Goal: Information Seeking & Learning: Learn about a topic

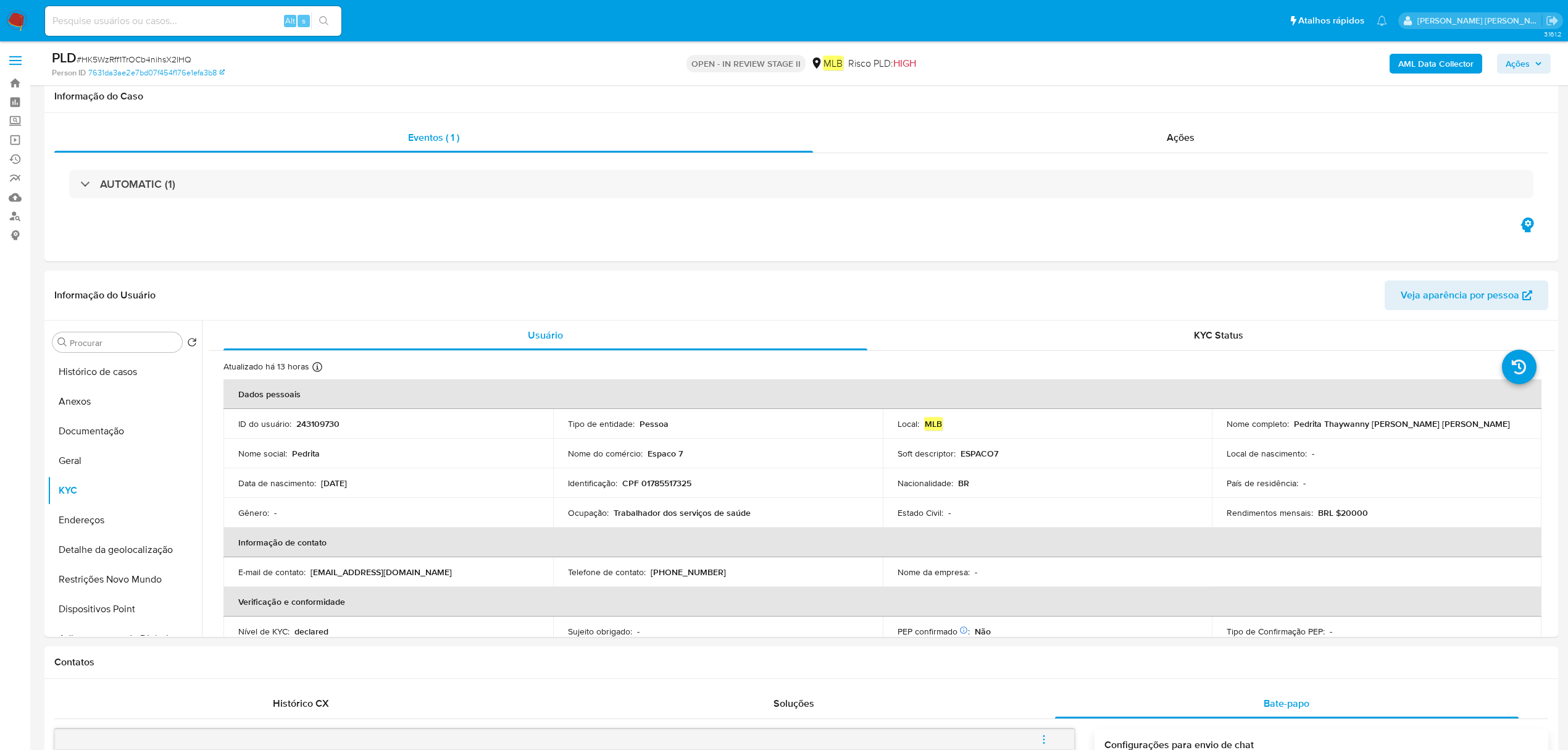
select select "10"
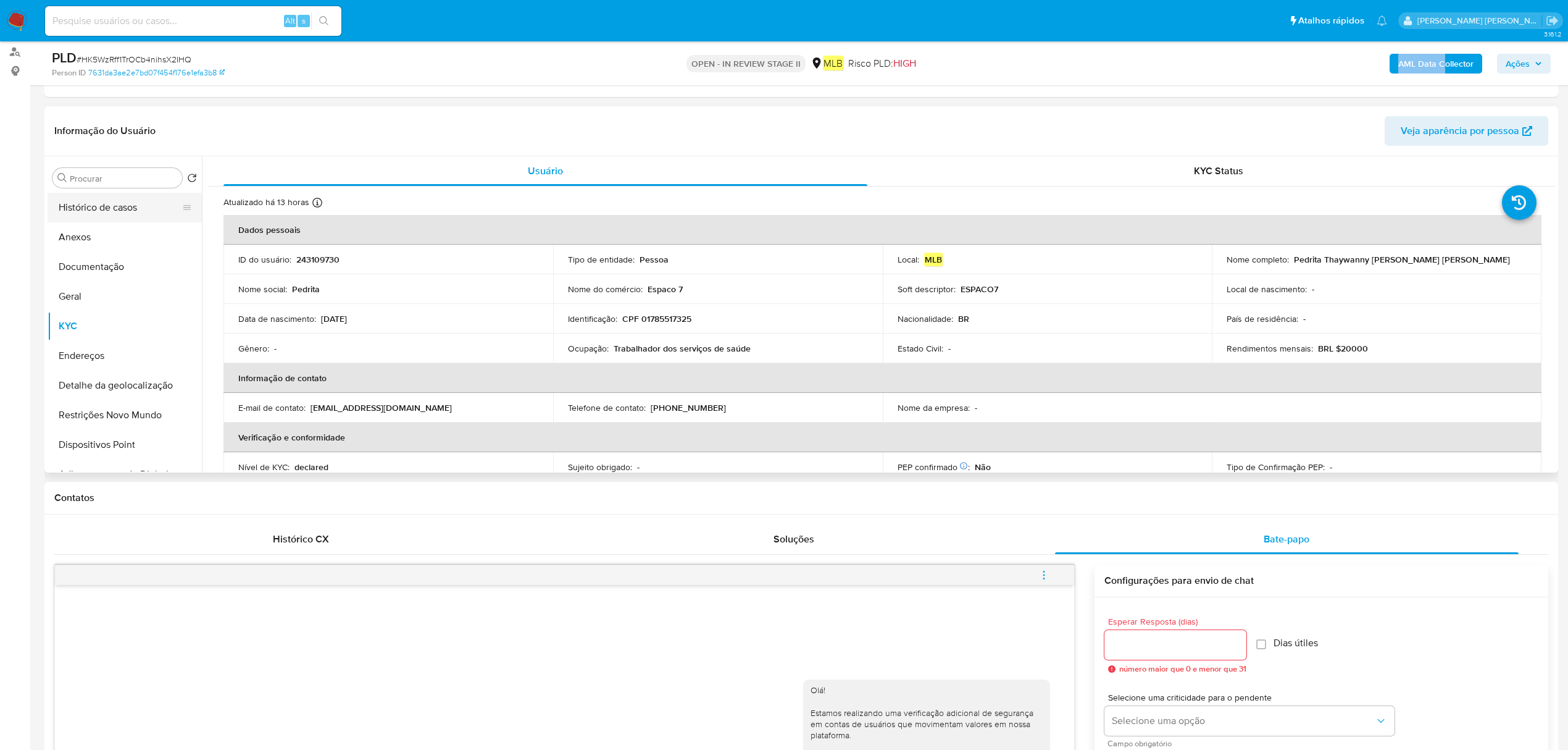
click at [117, 210] on button "Histórico de casos" at bounding box center [120, 207] width 144 height 30
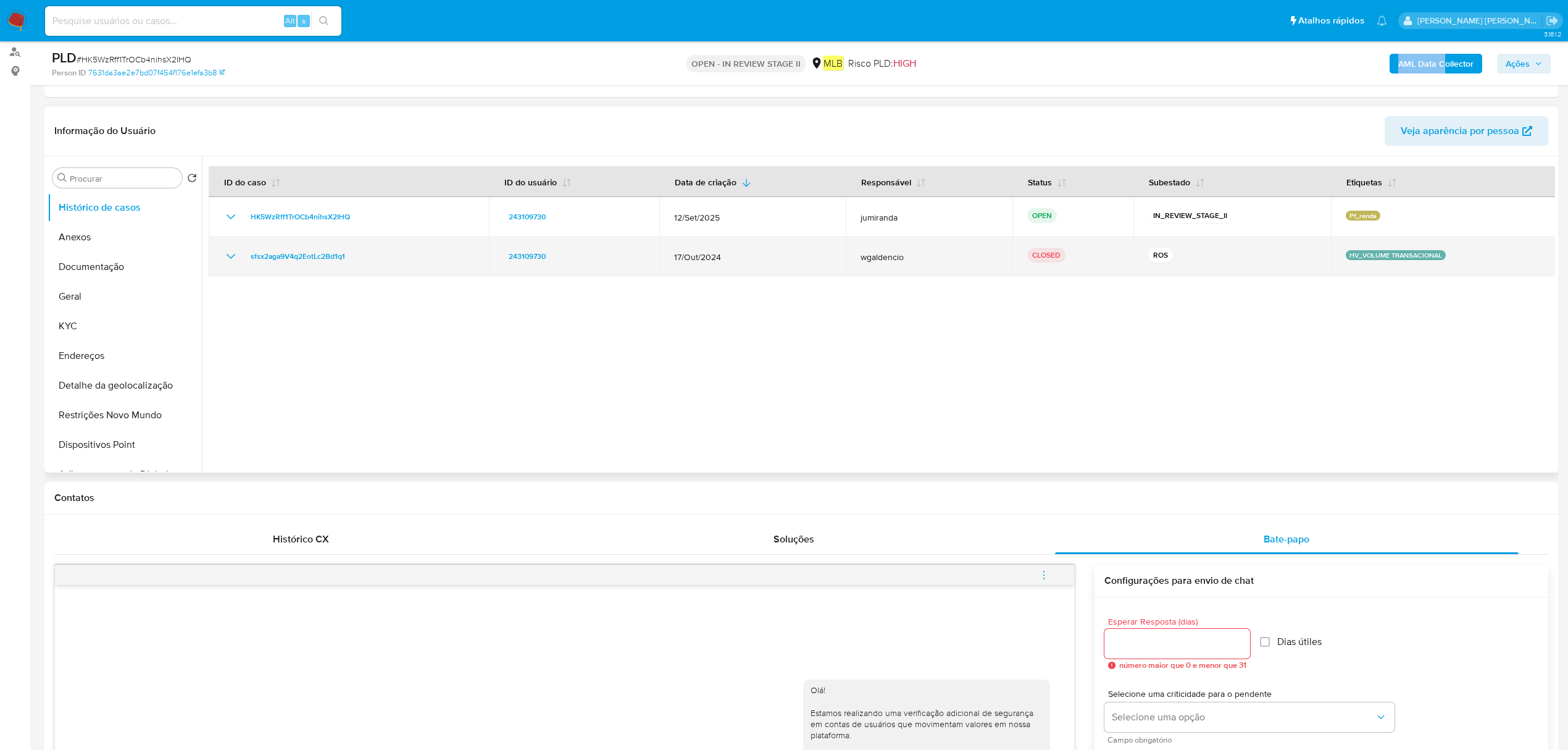
click at [234, 250] on icon "Mostrar/Ocultar" at bounding box center [231, 257] width 15 height 15
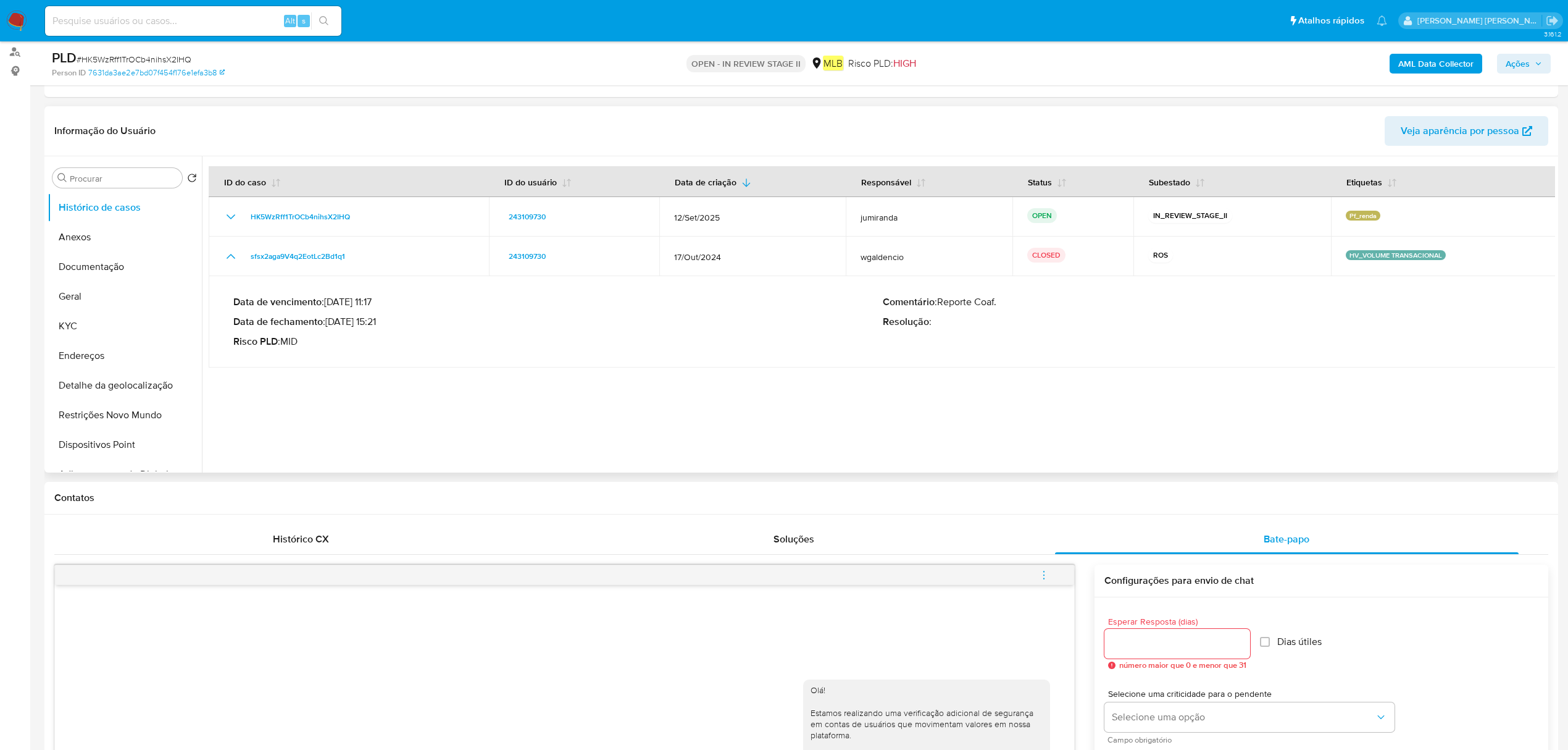
drag, startPoint x: 380, startPoint y: 320, endPoint x: 329, endPoint y: 321, distance: 51.0
click at [329, 321] on p "Data de fechamento : [DATE] 15:21" at bounding box center [558, 321] width 650 height 12
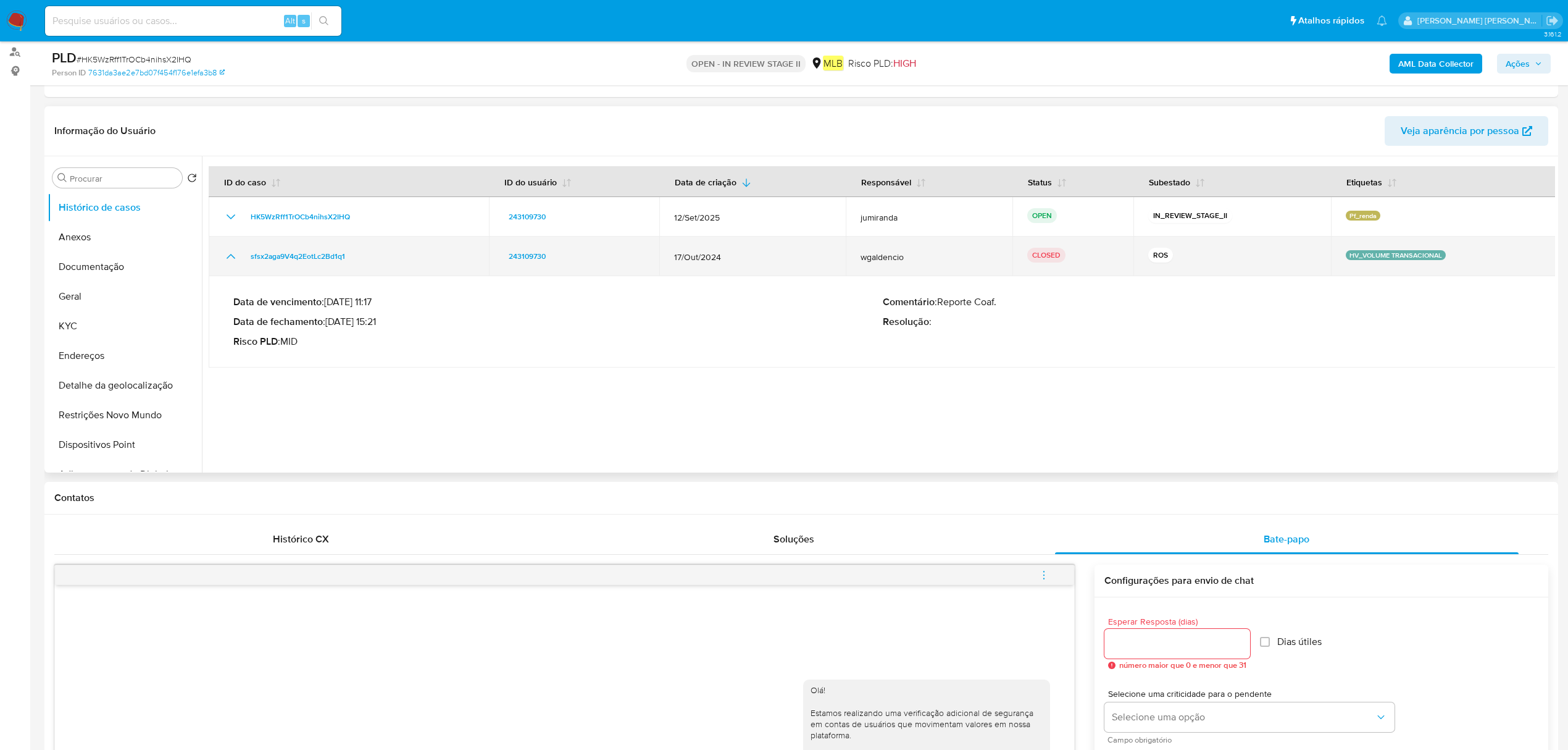
click at [322, 272] on td "sfsx2aga9V4q2EotLc2Bd1q1" at bounding box center [349, 257] width 280 height 39
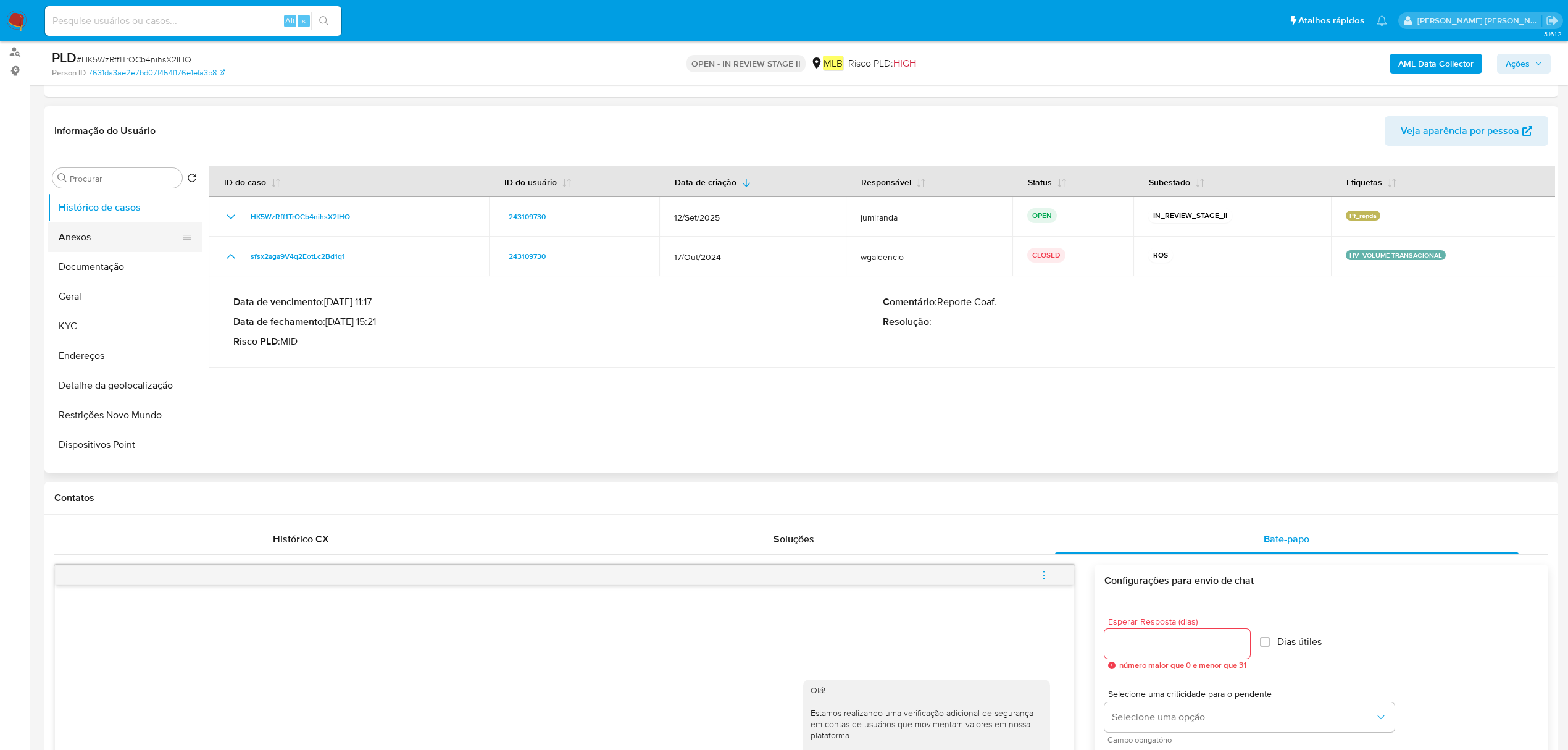
click at [143, 241] on button "Anexos" at bounding box center [120, 237] width 144 height 30
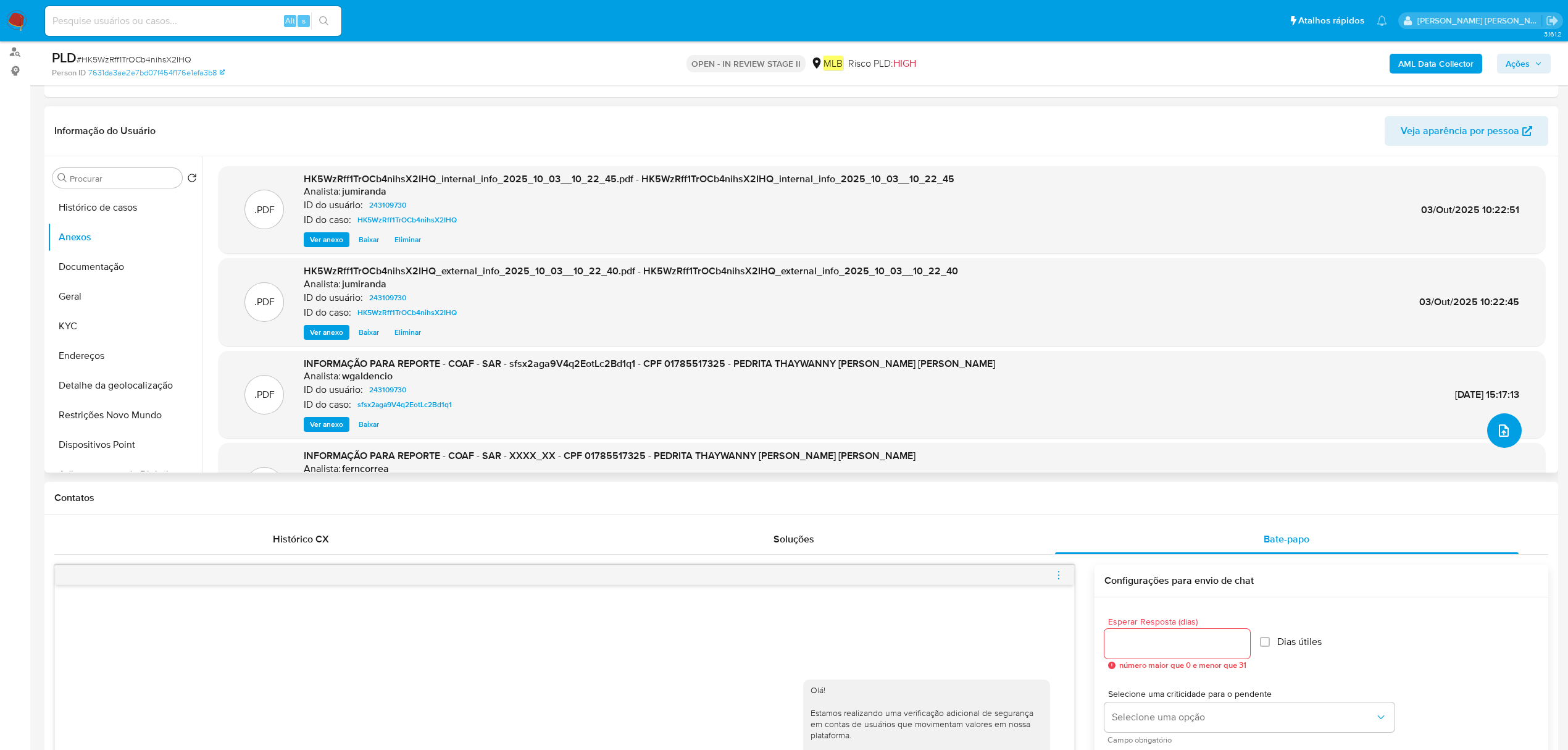
click at [1497, 423] on span "upload-file" at bounding box center [1504, 430] width 15 height 15
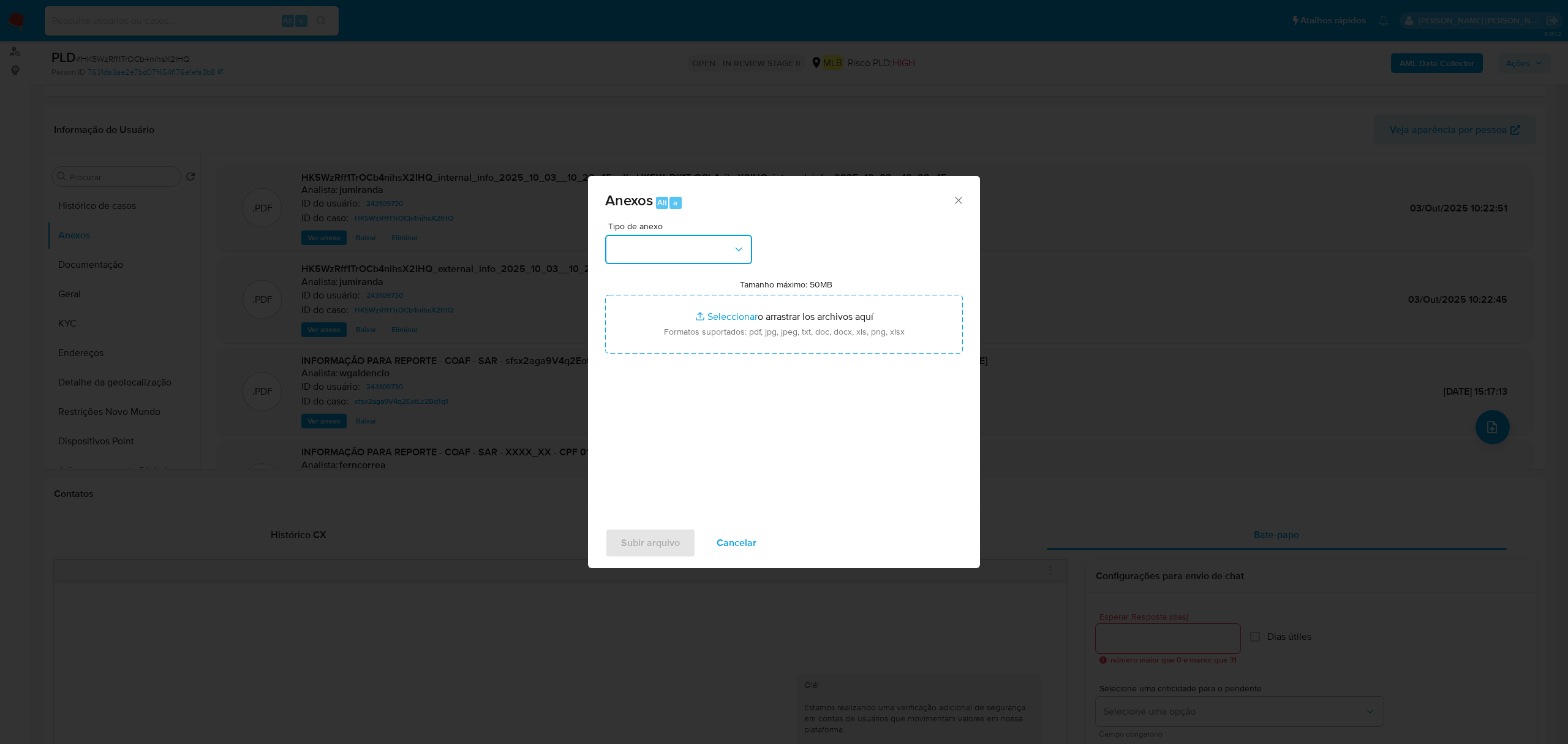
click at [649, 246] on button "button" at bounding box center [679, 250] width 147 height 29
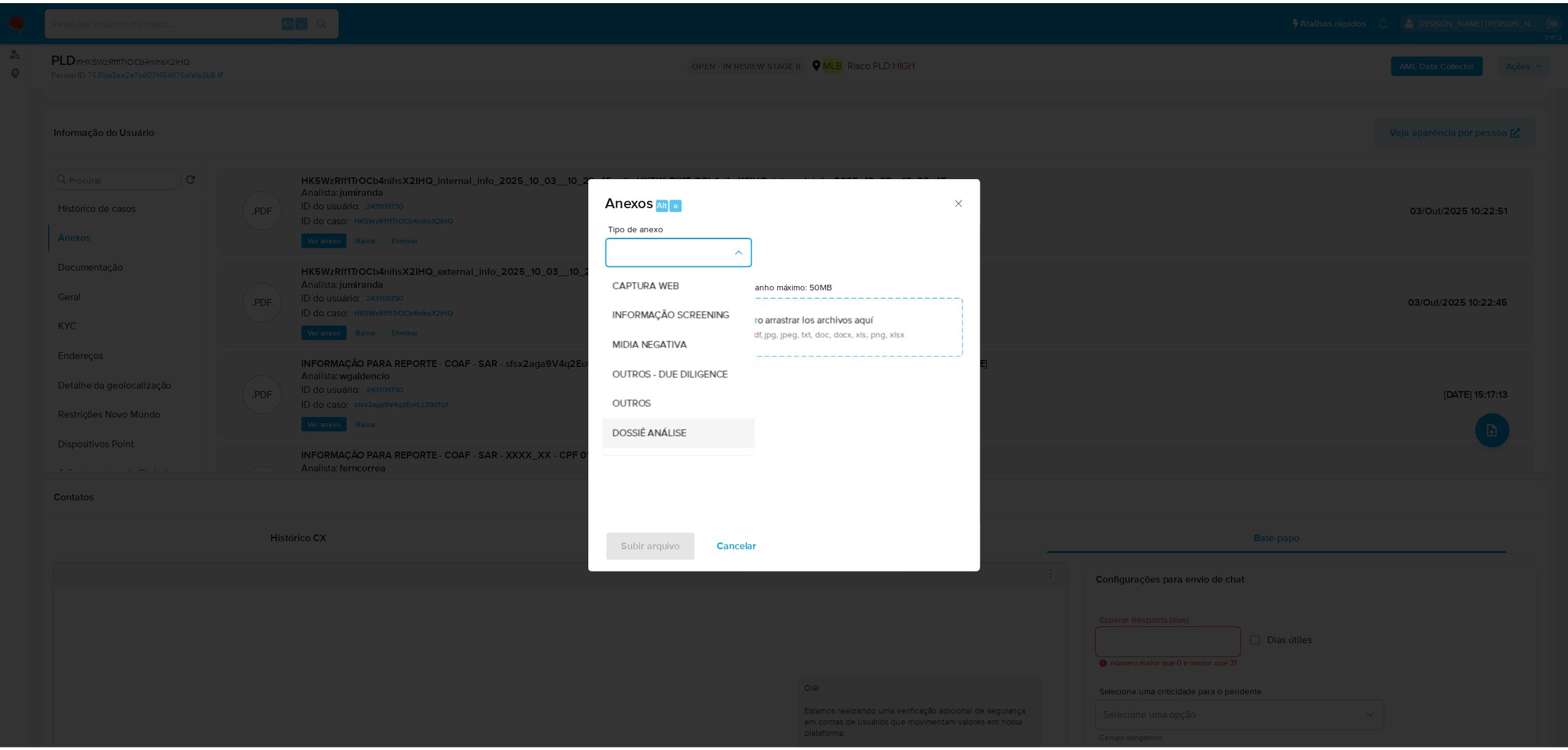
scroll to position [190, 0]
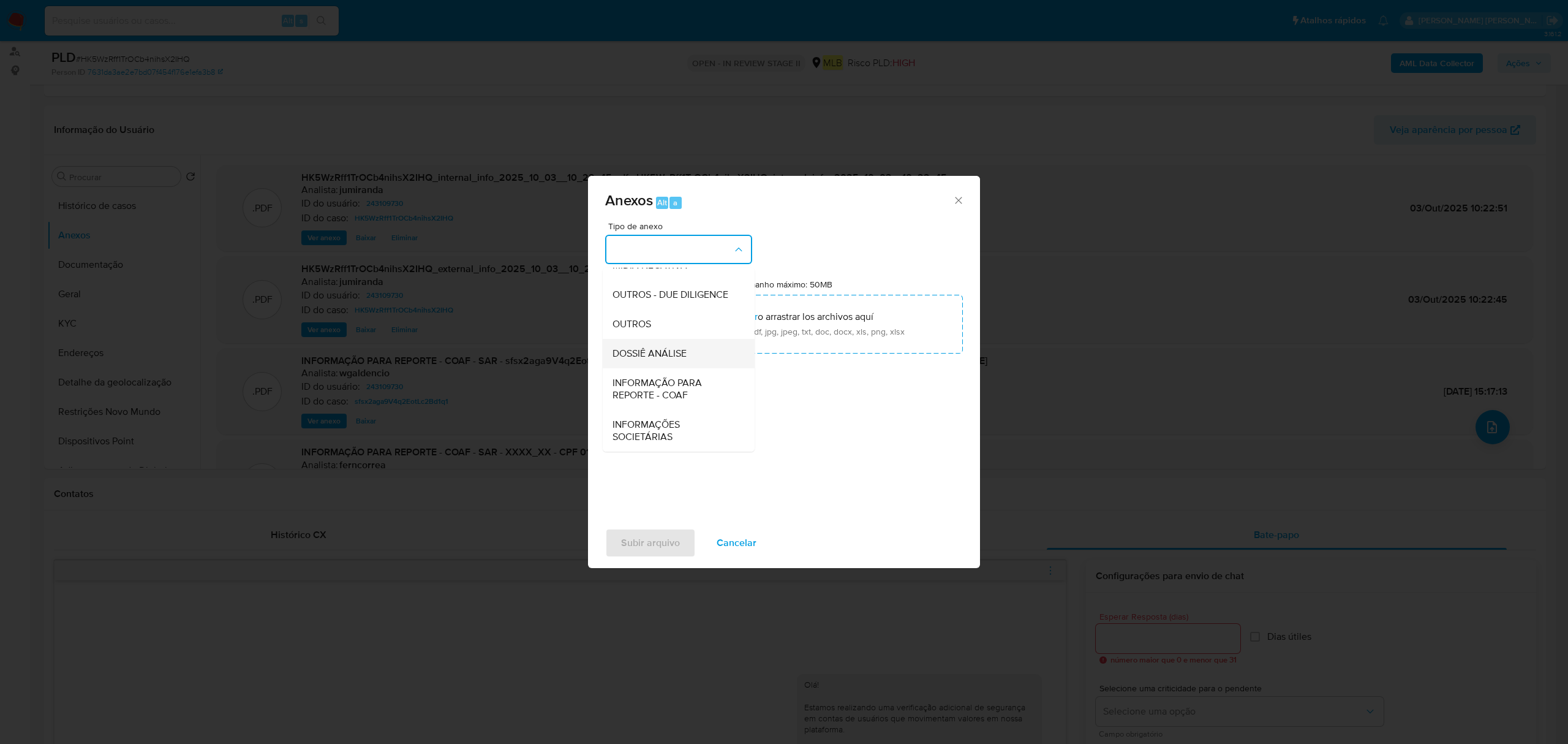
click at [674, 355] on span "DOSSIÊ ANÁLISE" at bounding box center [649, 353] width 74 height 12
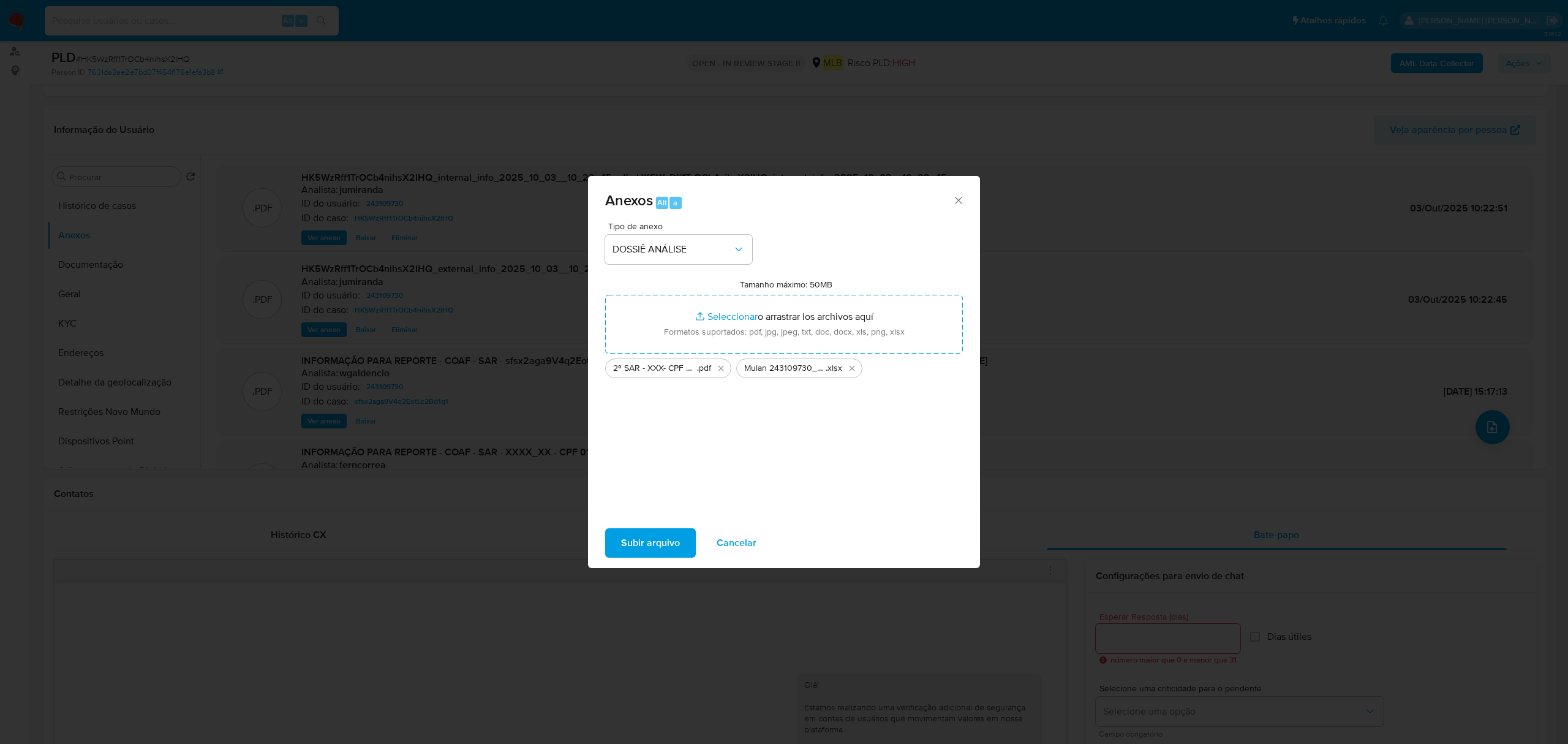
click at [645, 536] on span "Subir arquivo" at bounding box center [650, 542] width 59 height 27
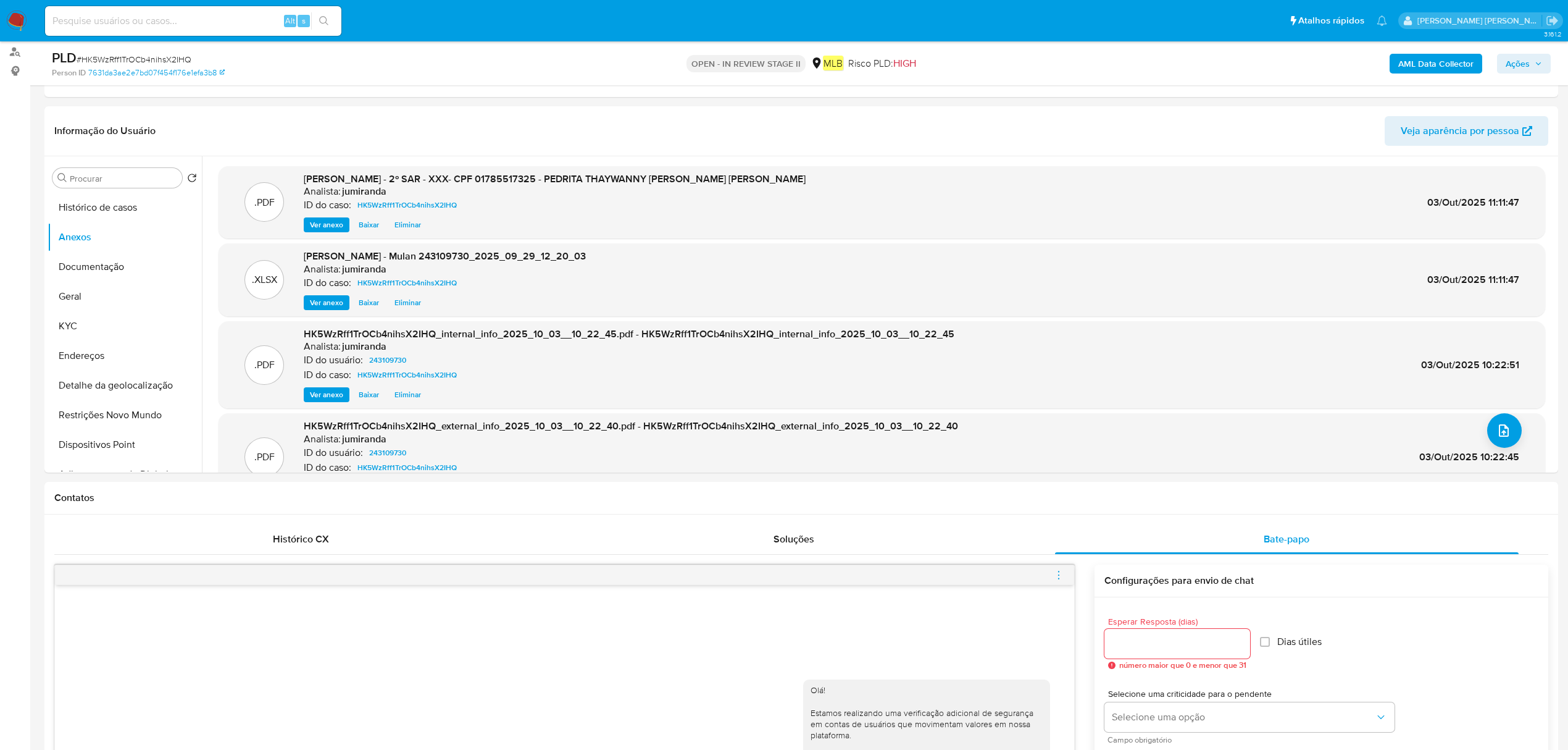
click at [1535, 61] on icon "button" at bounding box center [1539, 63] width 7 height 7
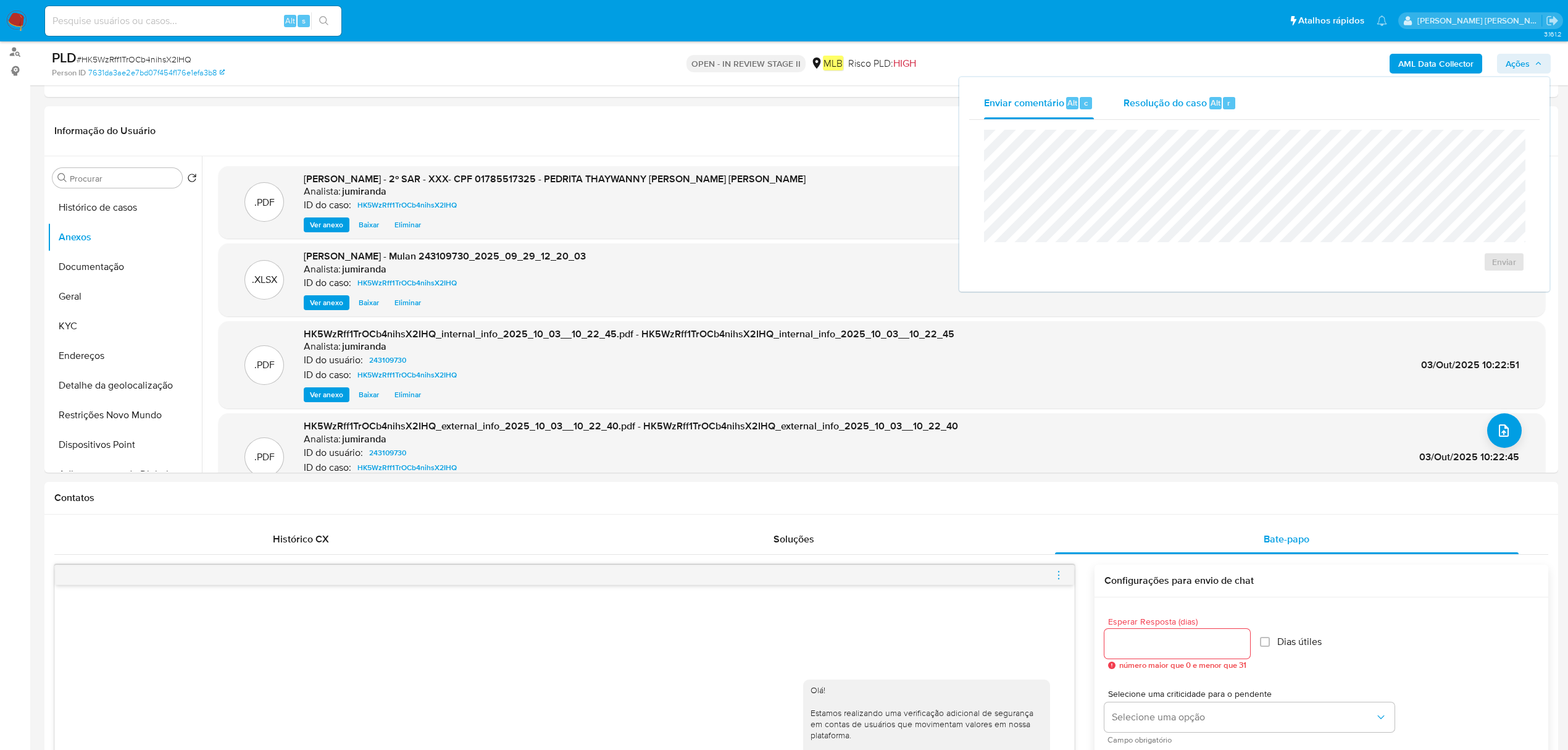
click at [1177, 93] on div "Resolução do caso Alt r" at bounding box center [1181, 102] width 113 height 32
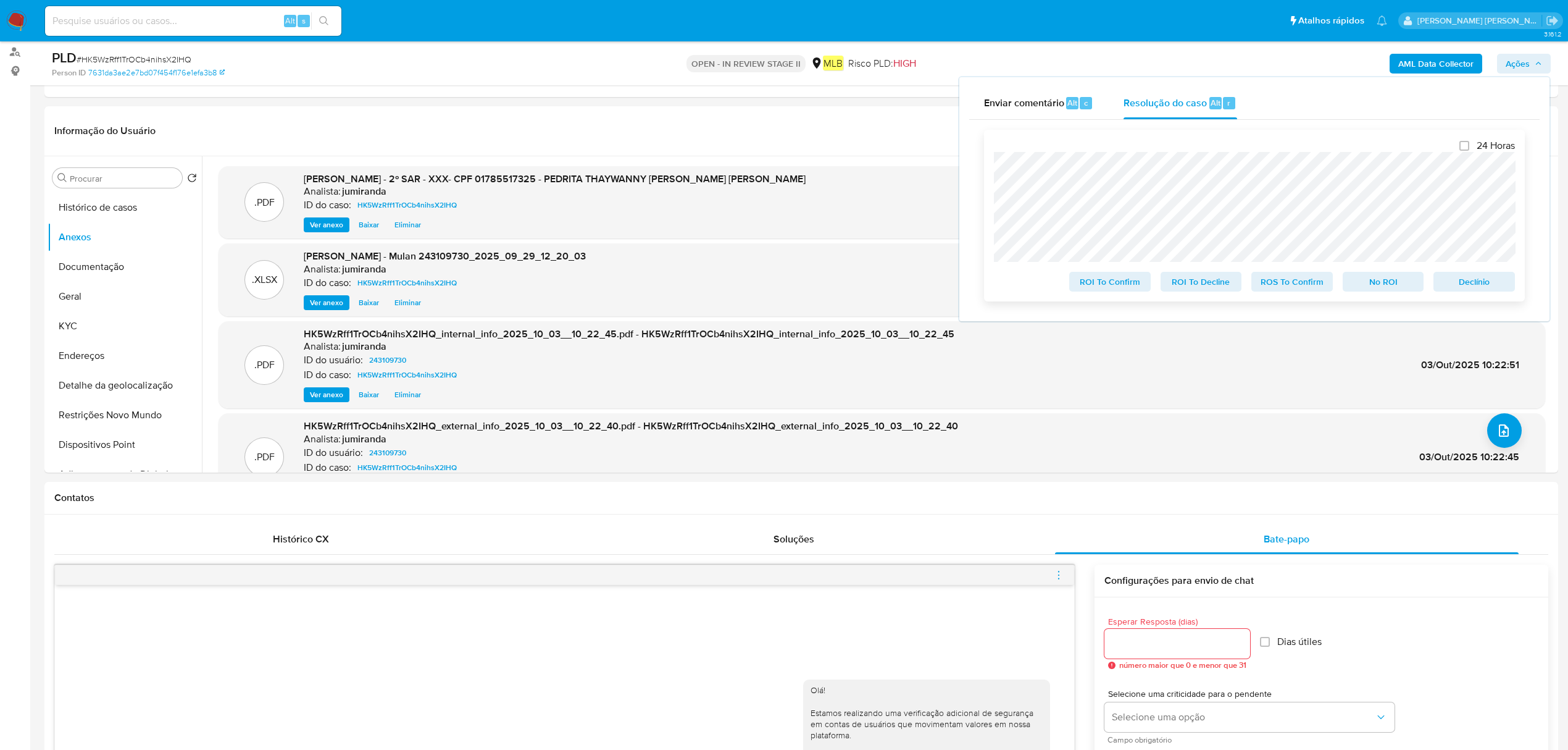
click at [1295, 280] on span "ROS To Confirm" at bounding box center [1292, 281] width 64 height 17
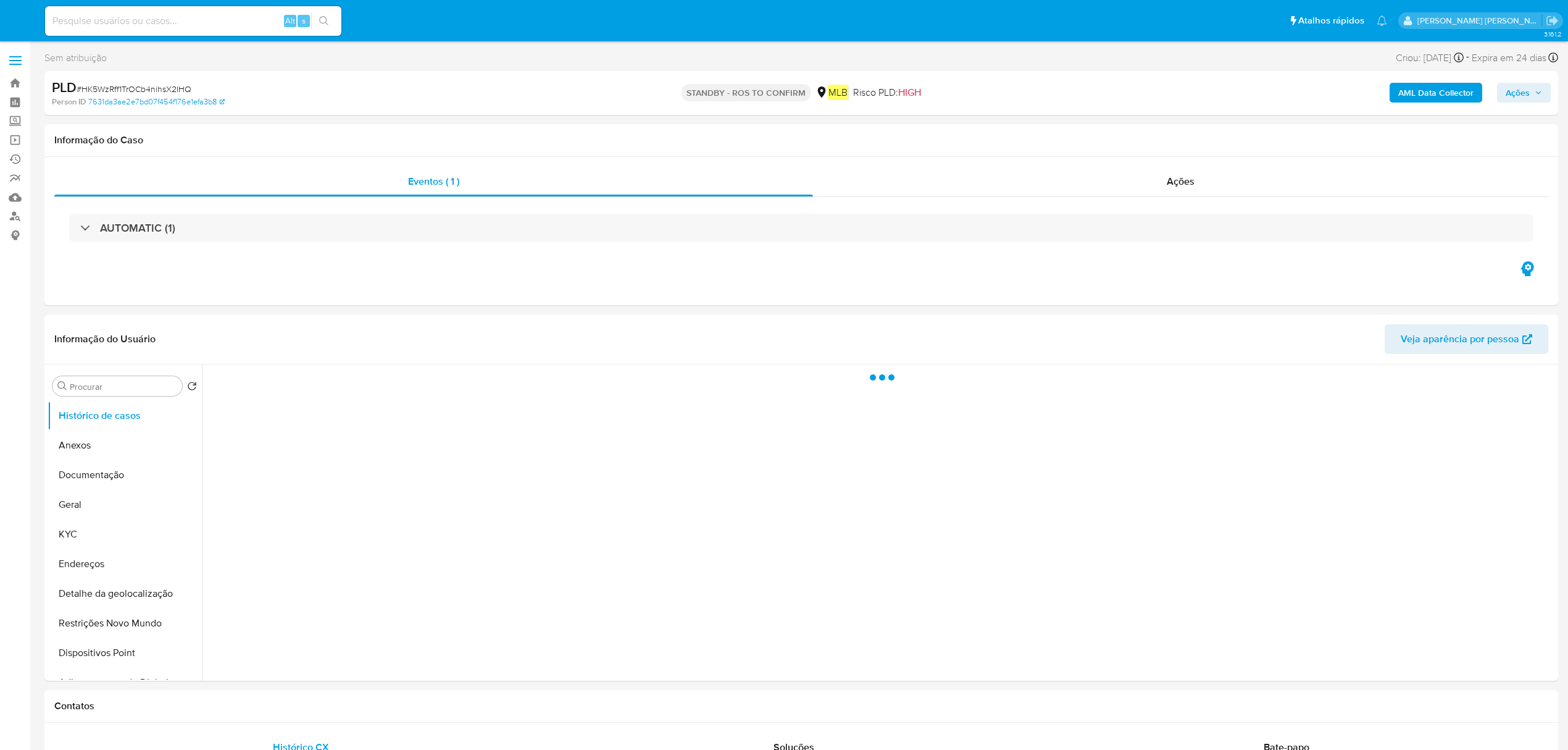
select select "10"
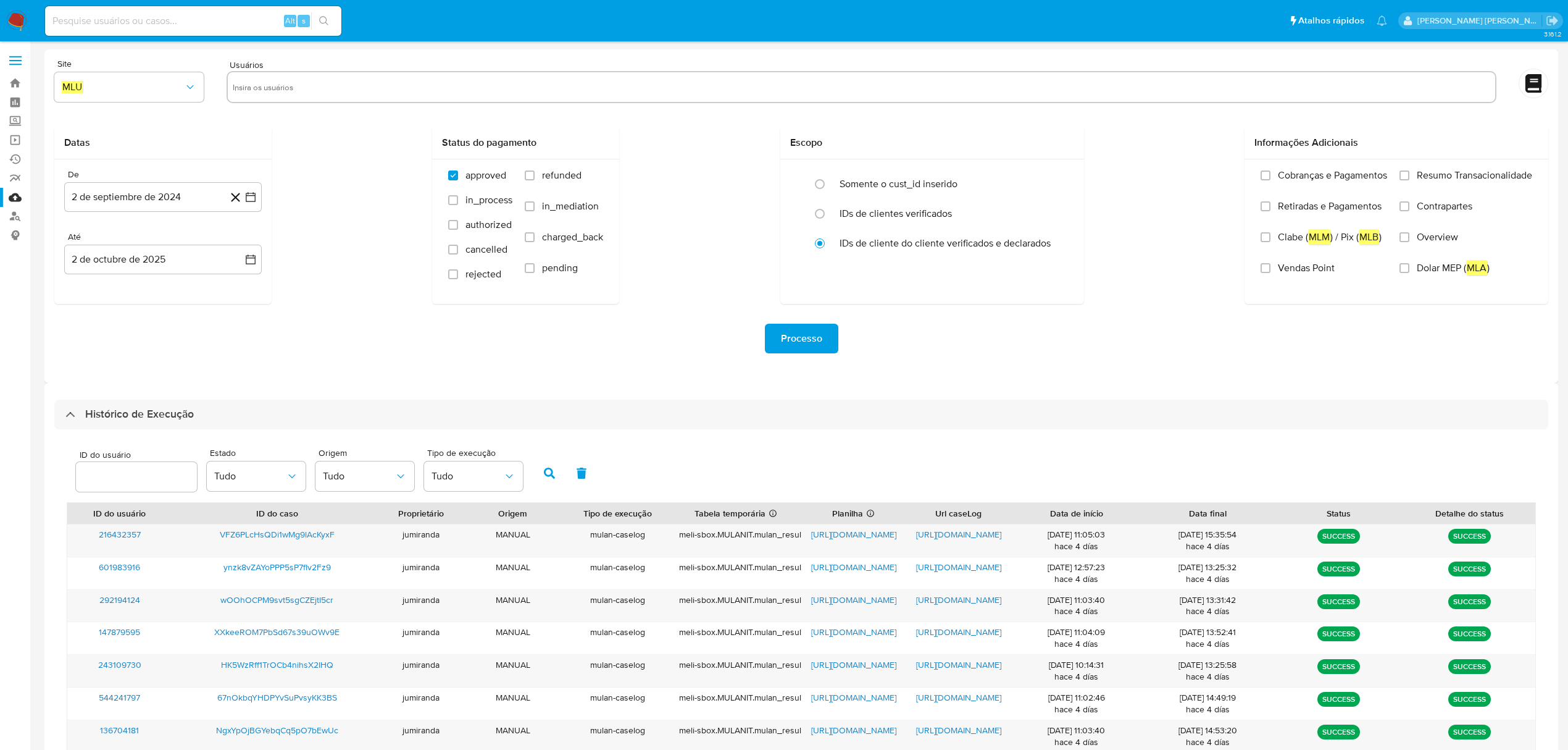
select select "10"
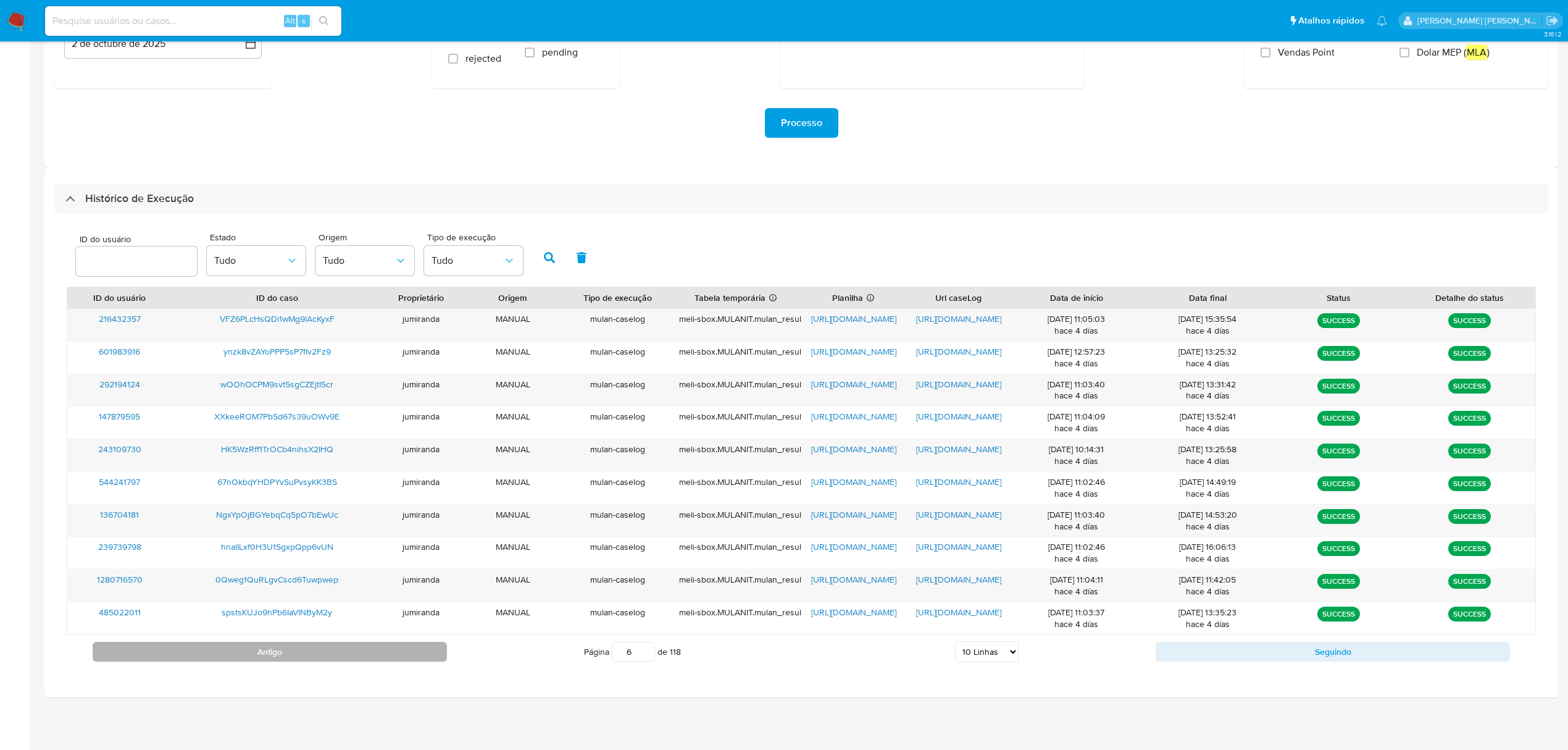
click at [387, 661] on button "Antigo" at bounding box center [270, 652] width 355 height 20
click at [401, 661] on button "Antigo" at bounding box center [270, 652] width 355 height 20
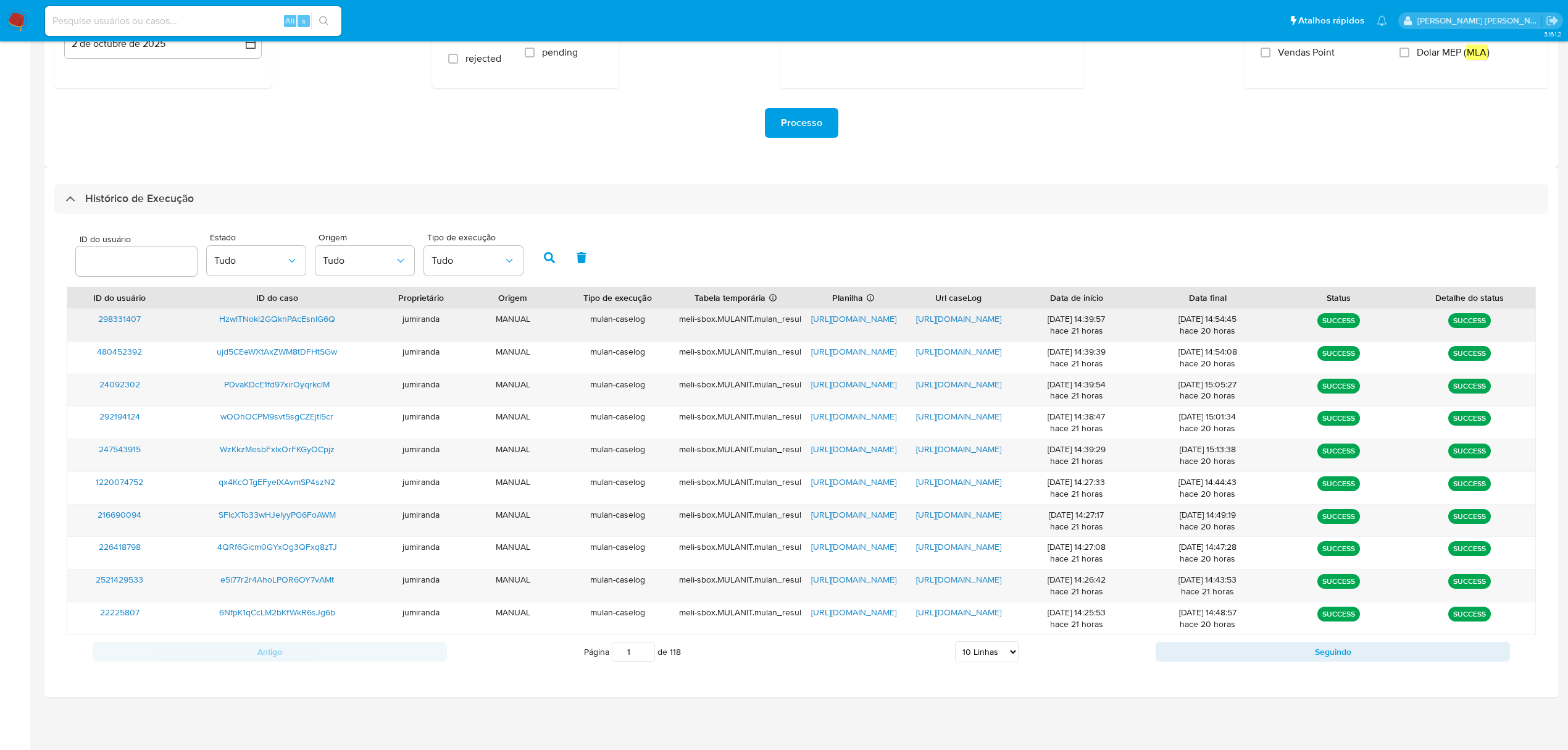
click at [333, 331] on div "HzwITNokl2GQknPAcEsnIG6Q" at bounding box center [277, 325] width 210 height 32
click at [874, 321] on span "https://docs.google.com/spreadsheets/d/1oXF2iglJnbD7ik4o0ukl9-ILj9nEUJZqgvn4WO2…" at bounding box center [854, 318] width 85 height 12
click at [947, 316] on span "https://docs.google.com/document/d/1gAzi7fEiBrq81YEwyb34W40-SnTH846k_lcTEICJad8…" at bounding box center [958, 318] width 85 height 12
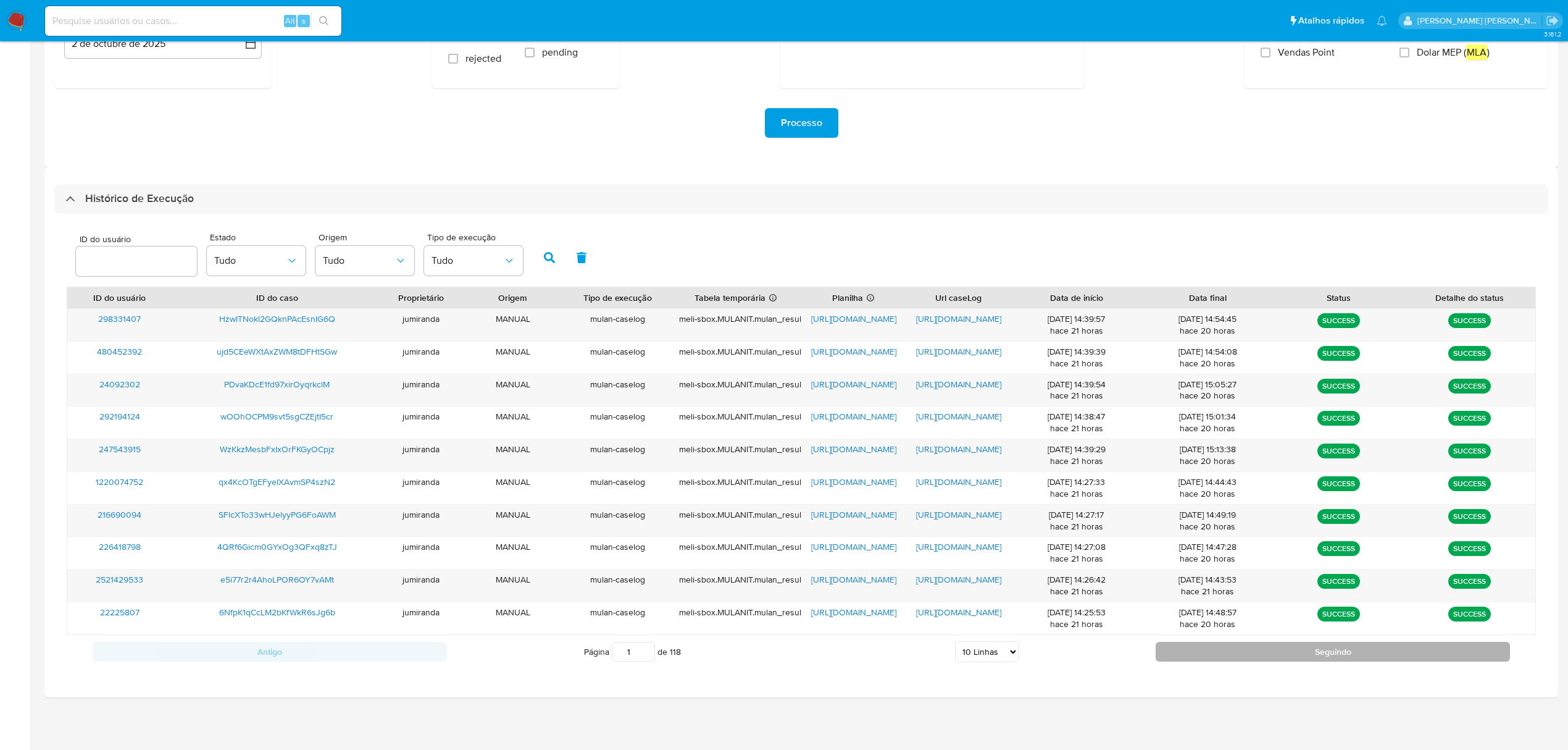
click at [1191, 656] on button "Seguindo" at bounding box center [1333, 652] width 355 height 20
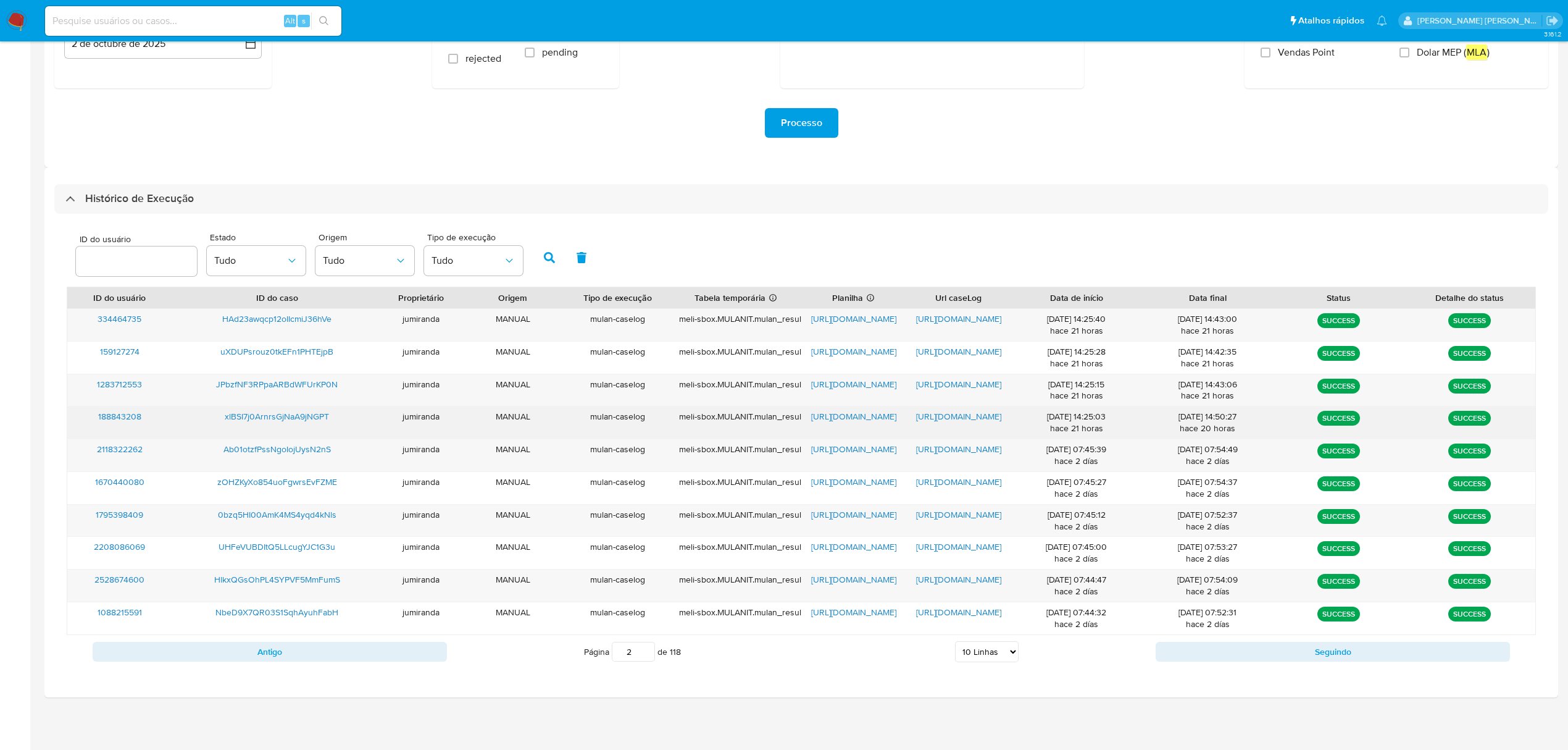
click at [854, 410] on span "https://docs.google.com/spreadsheets/d/1Z5tH6uUpBwuNpYHNLOjMqP4F4k0p6oSk7nR16Tp…" at bounding box center [854, 416] width 85 height 12
click at [929, 410] on span "https://docs.google.com/document/d/1iH-b6r-SCxEwzZSPNf0FMR3ugIMmPJsM2AEa6ITBthQ…" at bounding box center [958, 416] width 85 height 12
click at [294, 416] on span "xlBSI7j0ArnrsGjNaA9jNGPT" at bounding box center [276, 416] width 104 height 12
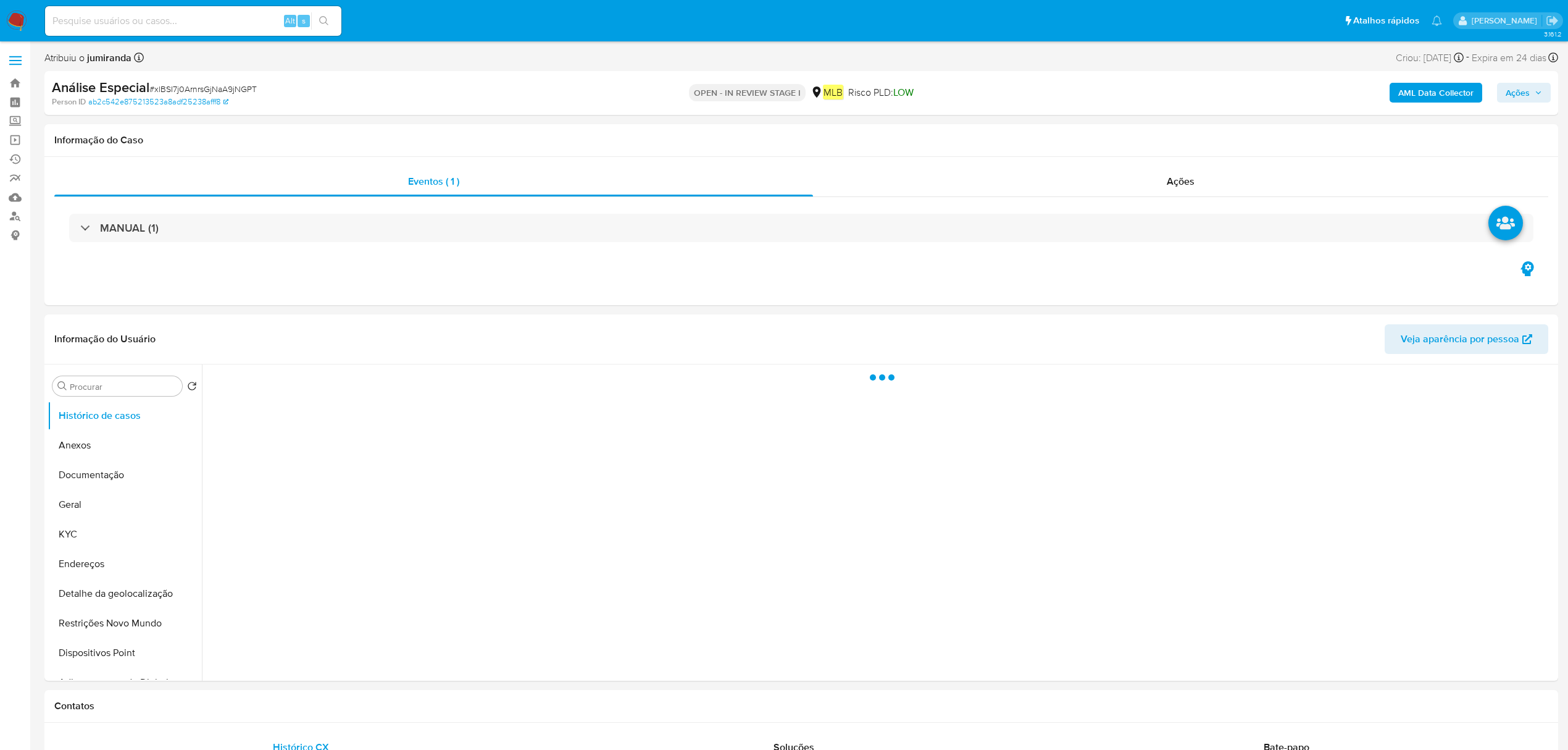
select select "10"
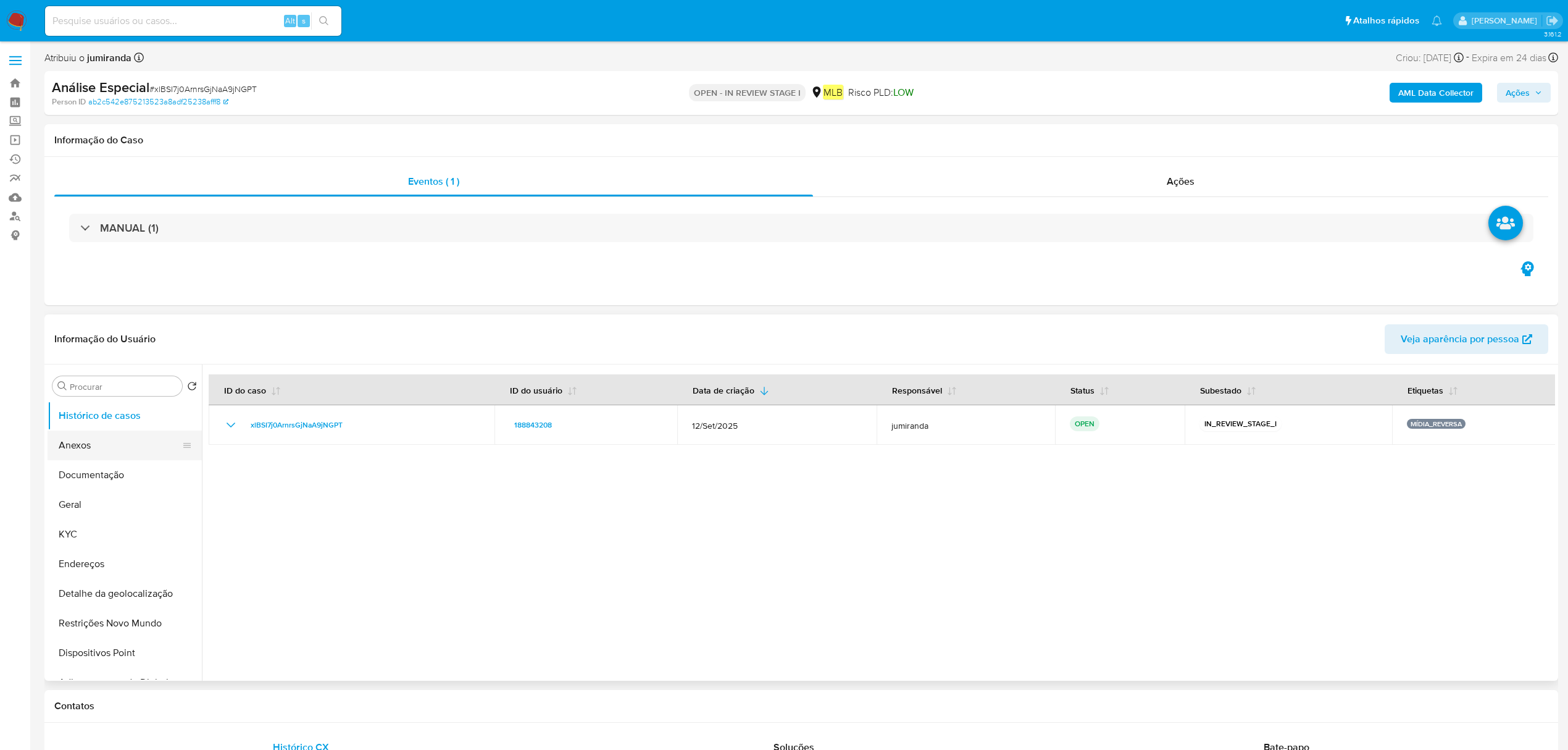
click at [106, 438] on button "Anexos" at bounding box center [120, 445] width 144 height 30
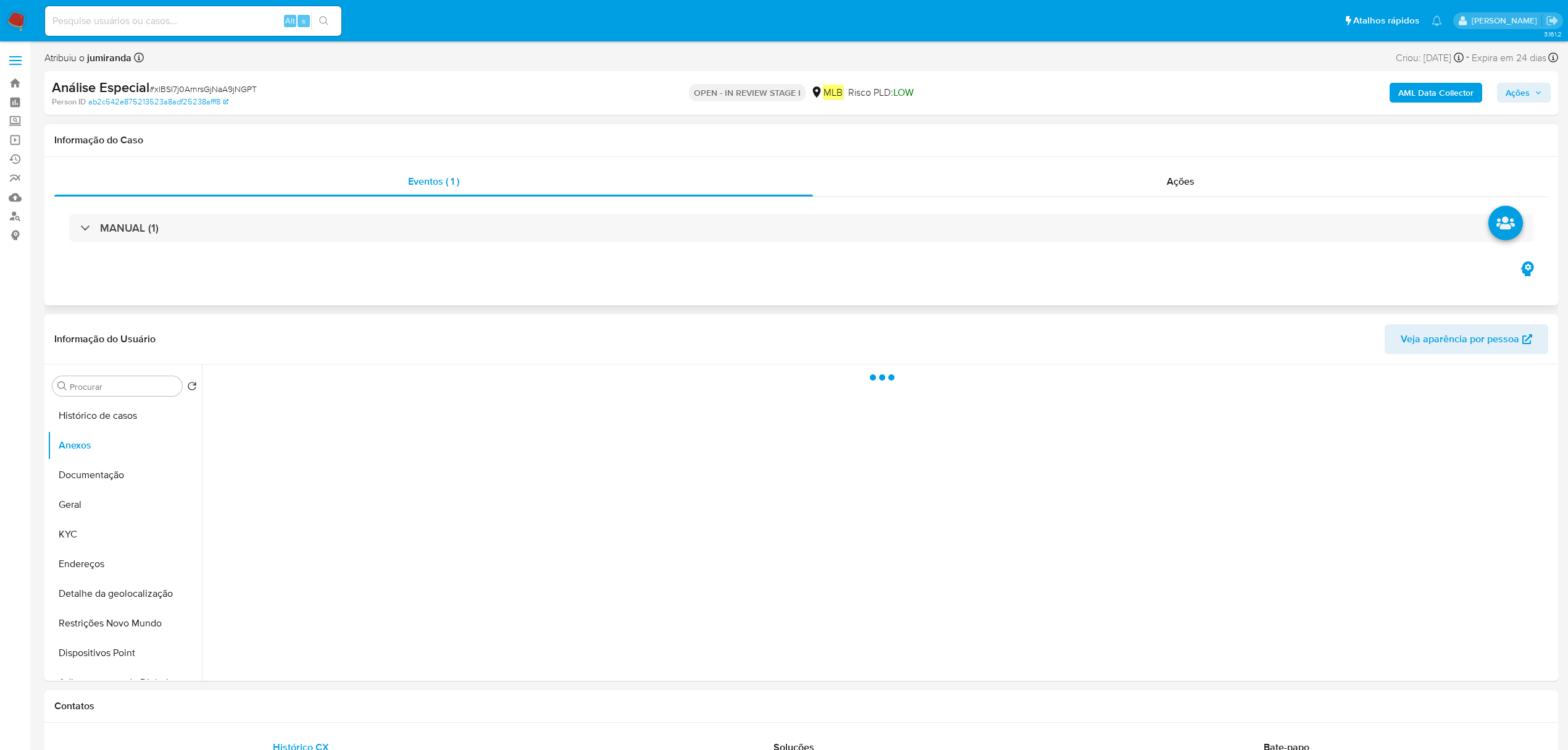
drag, startPoint x: 939, startPoint y: 256, endPoint x: 937, endPoint y: 249, distance: 7.3
click at [937, 256] on div "MANUAL (1)" at bounding box center [801, 227] width 1494 height 61
click at [937, 245] on div "MANUAL (1)" at bounding box center [801, 227] width 1494 height 61
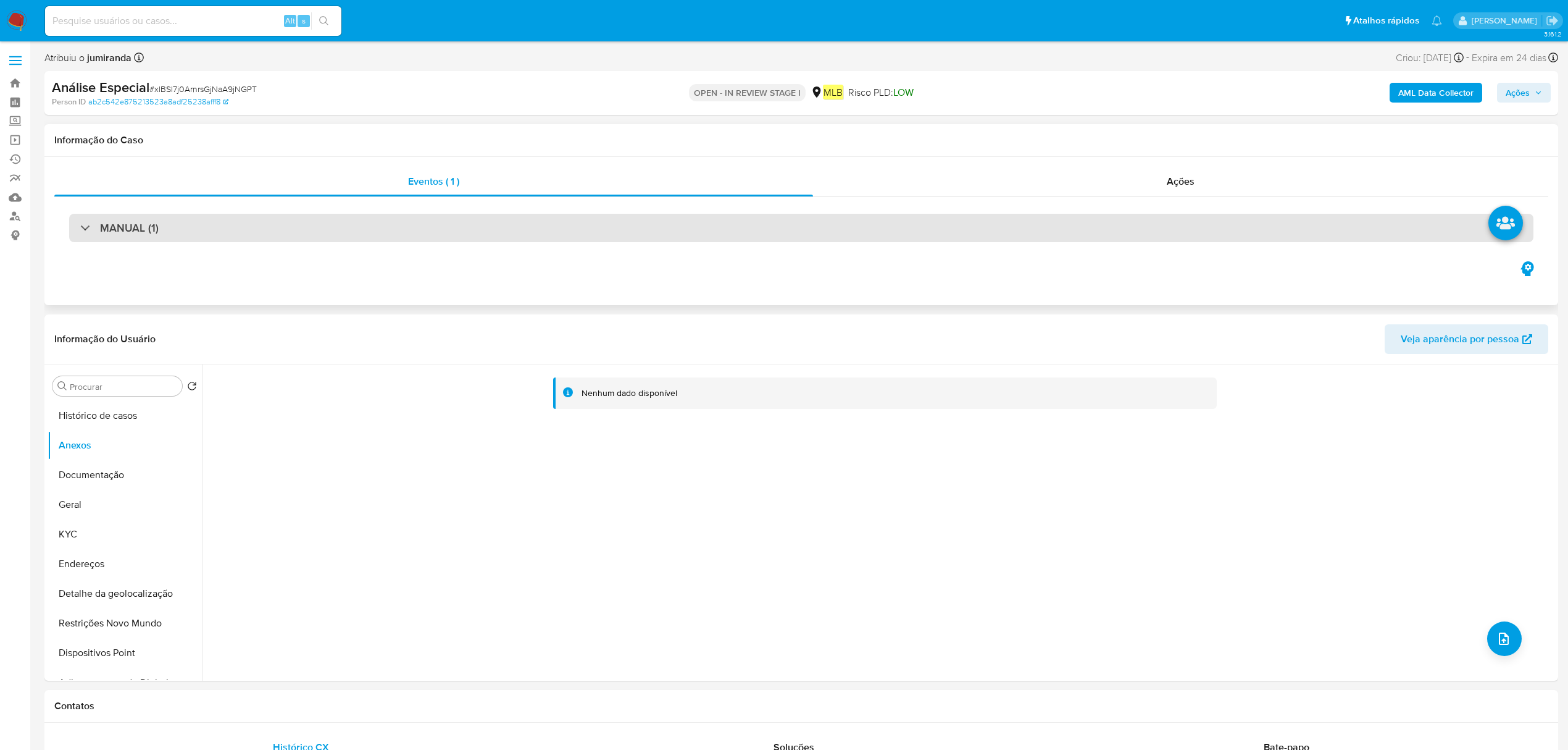
click at [934, 225] on div "MANUAL (1)" at bounding box center [801, 228] width 1465 height 29
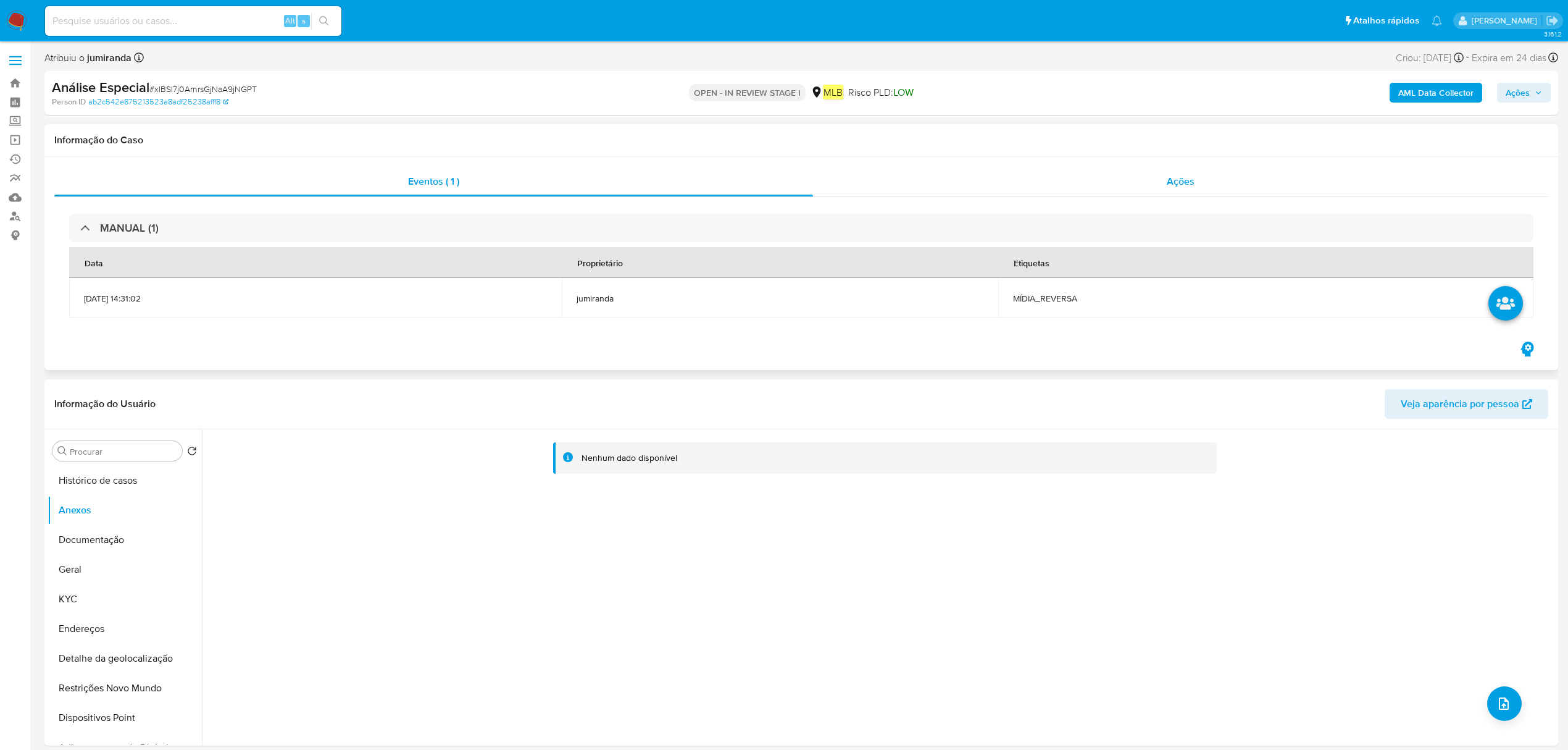
click at [1122, 175] on div "Ações" at bounding box center [1181, 181] width 736 height 30
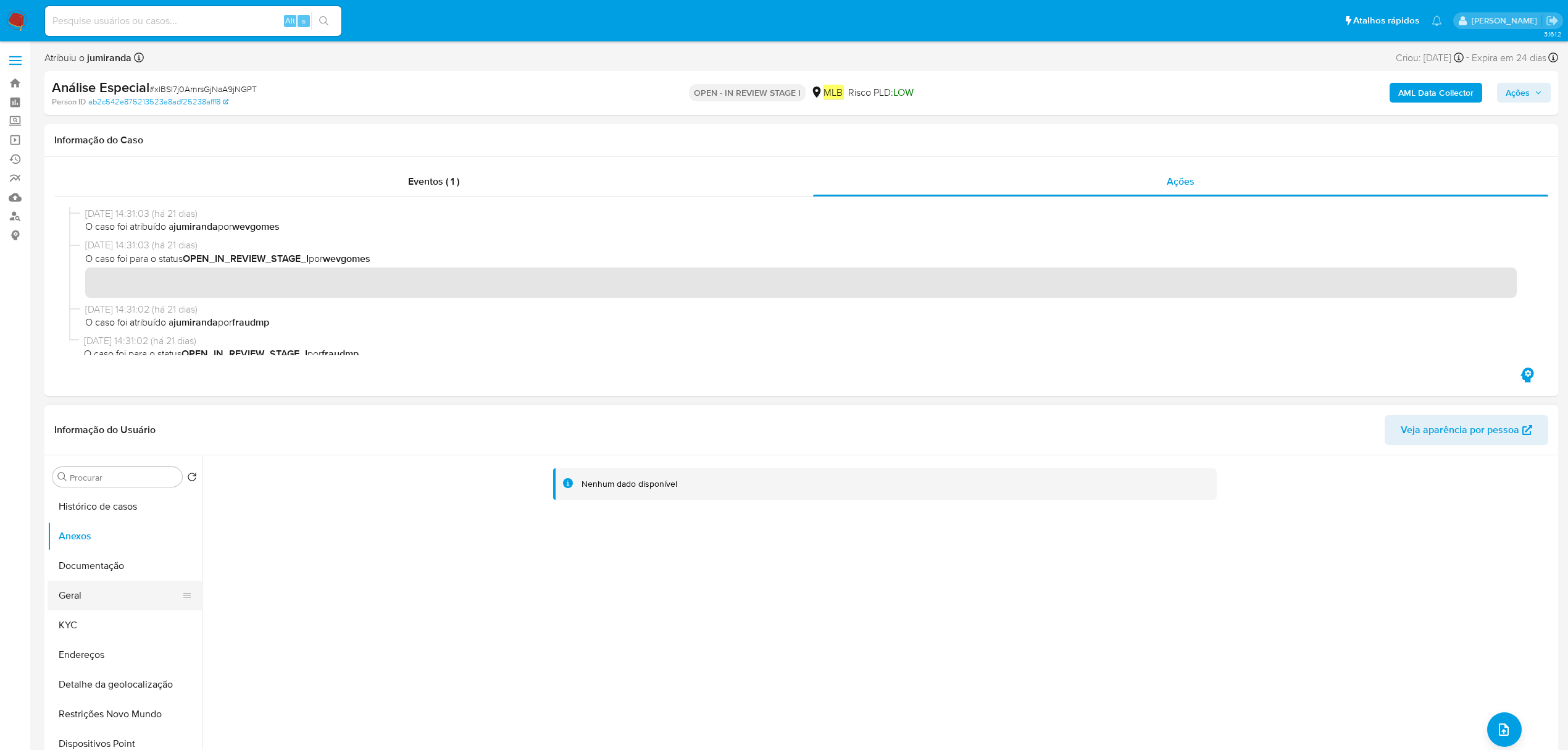
click at [95, 606] on button "Geral" at bounding box center [120, 595] width 144 height 30
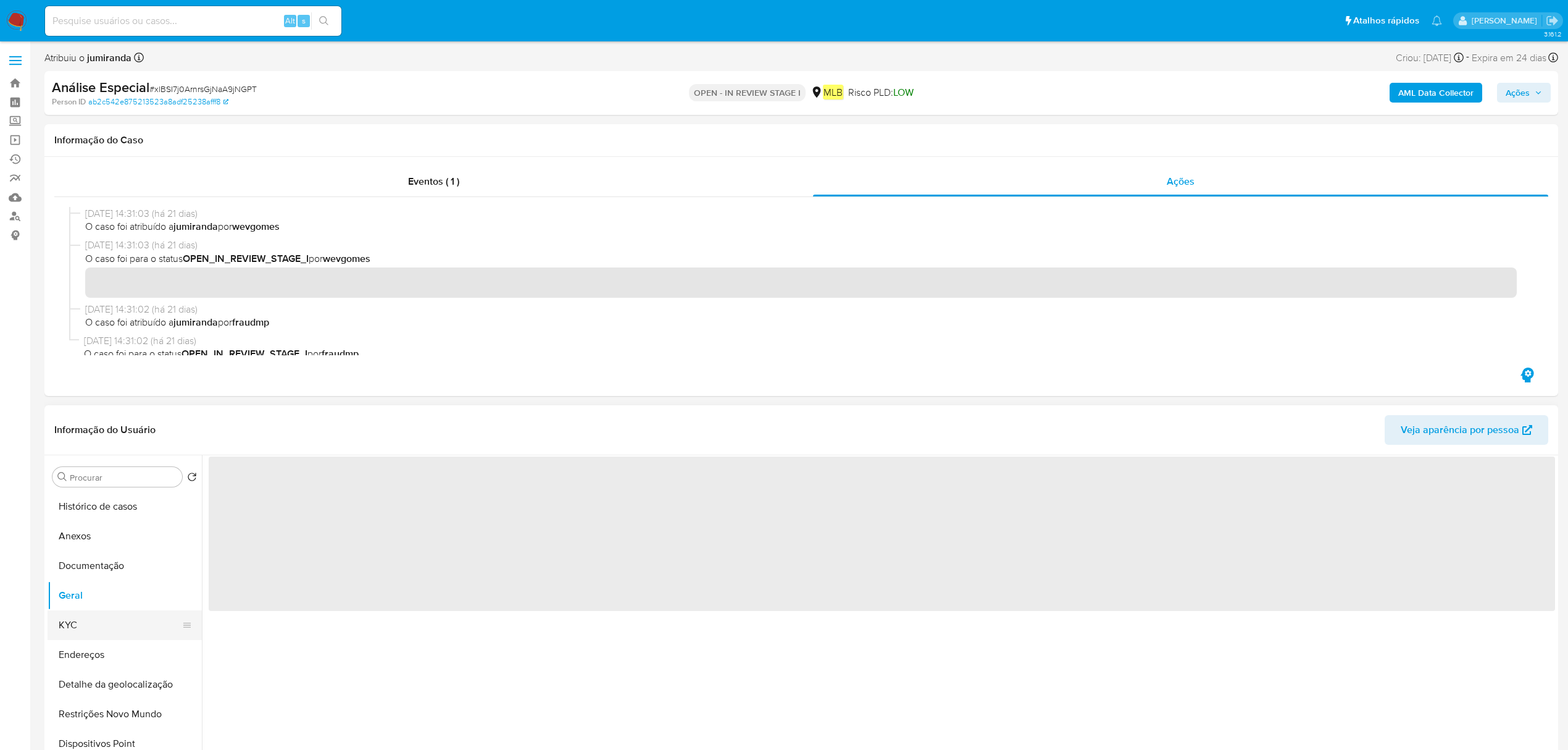
click at [109, 625] on button "KYC" at bounding box center [120, 625] width 144 height 30
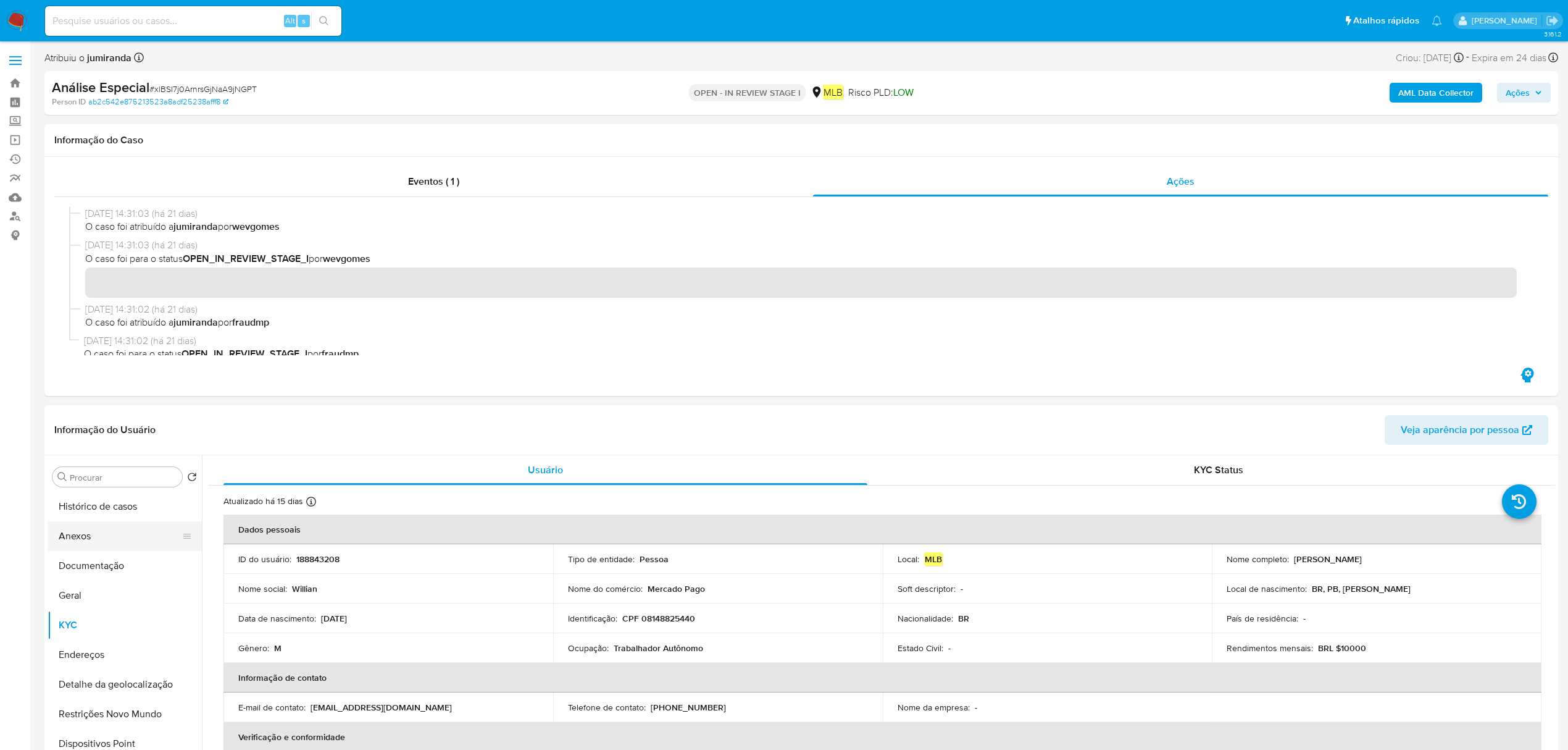
click at [119, 540] on button "Anexos" at bounding box center [120, 536] width 144 height 30
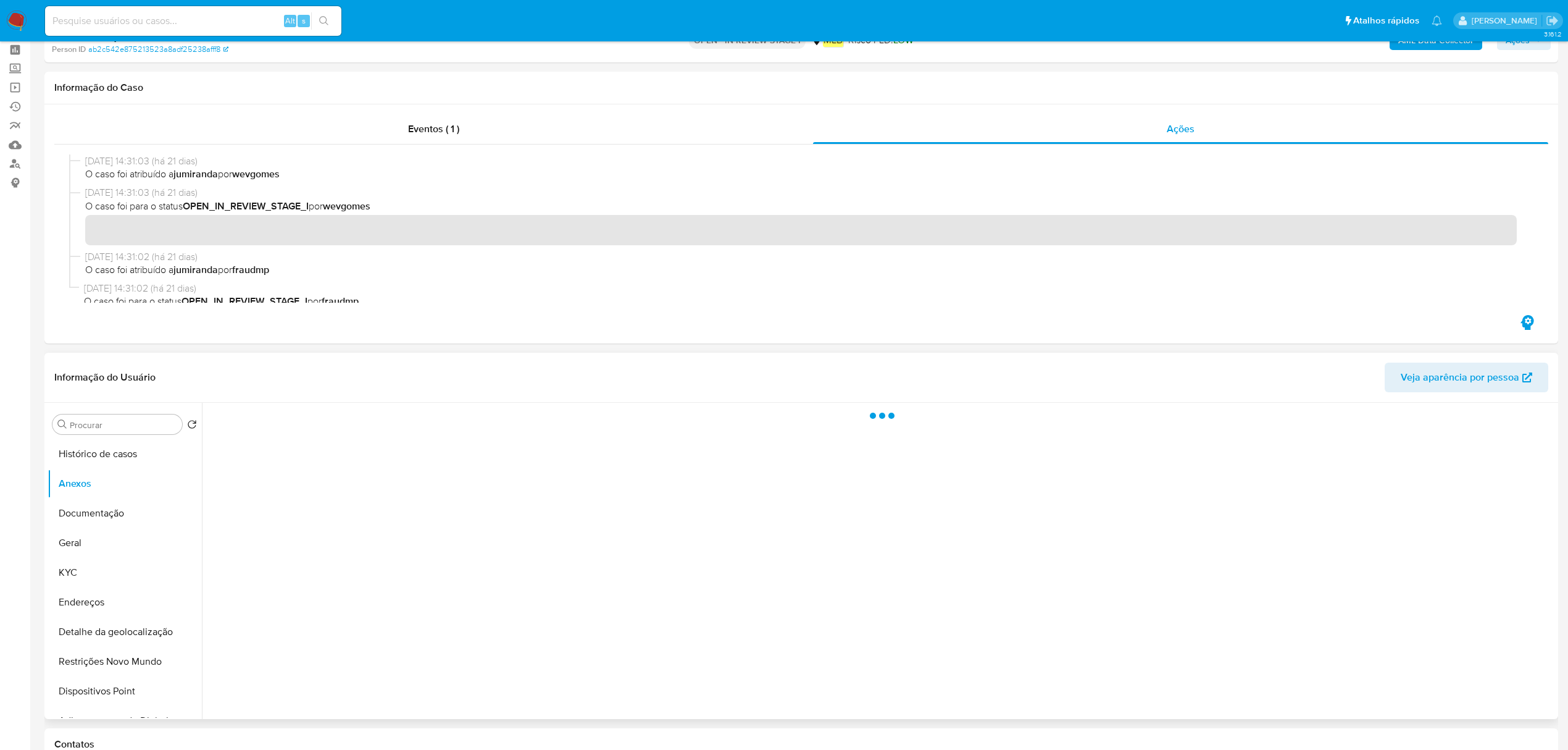
scroll to position [82, 0]
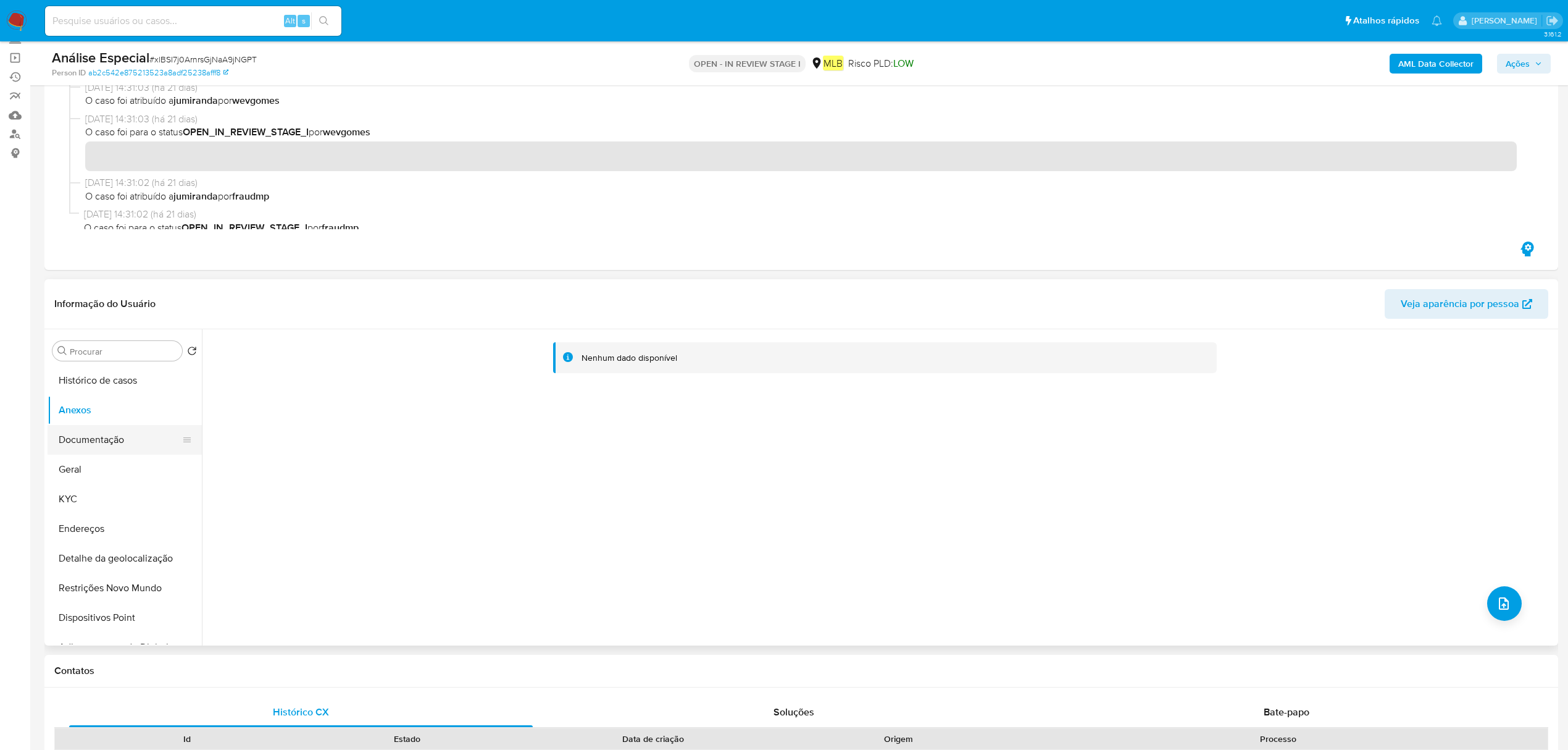
click at [87, 446] on button "Documentação" at bounding box center [120, 440] width 144 height 30
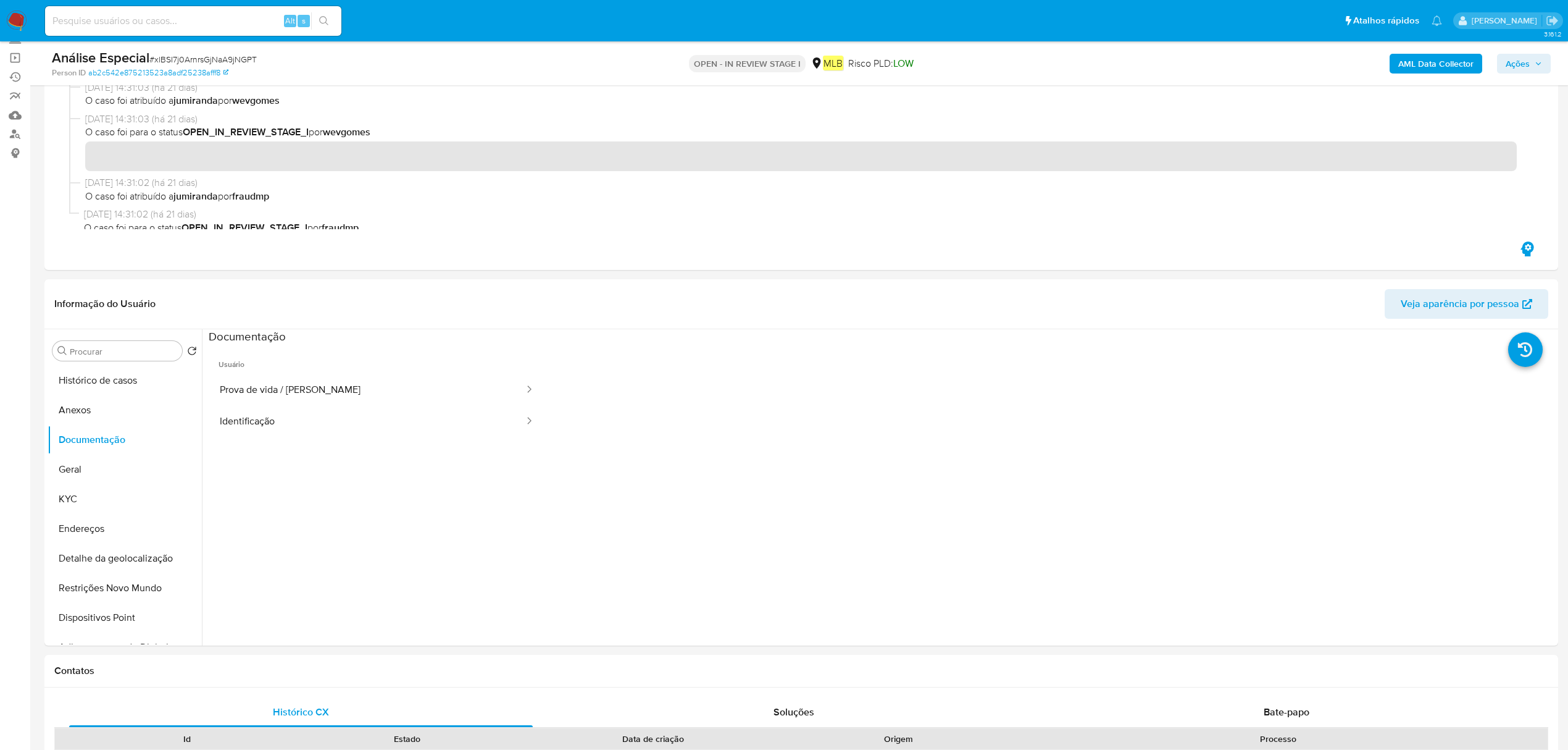
click at [1428, 74] on div "AML Data Collector Ações" at bounding box center [1303, 63] width 496 height 29
click at [1428, 62] on b "AML Data Collector" at bounding box center [1436, 64] width 75 height 20
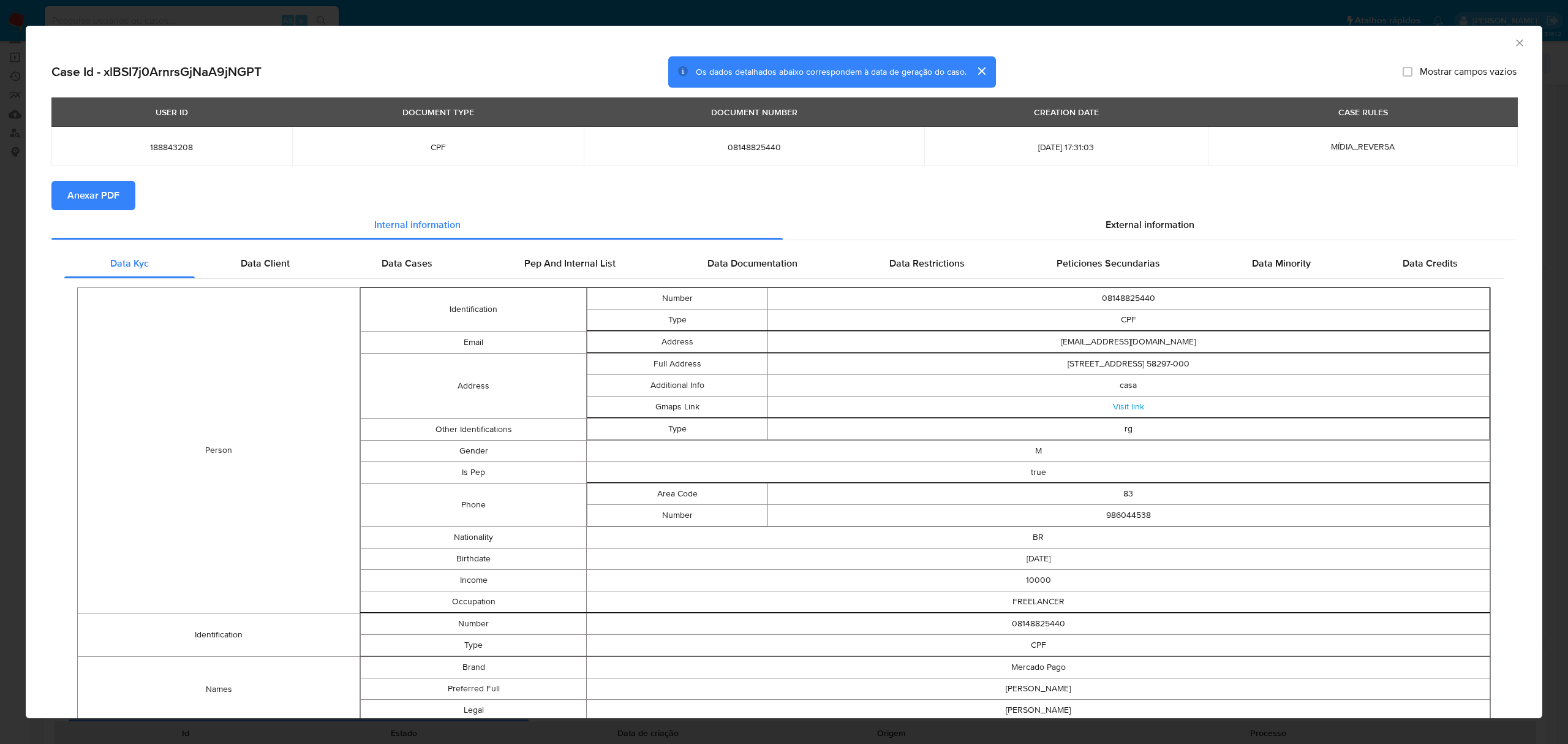
click at [109, 189] on span "Anexar PDF" at bounding box center [93, 195] width 52 height 27
click at [121, 21] on div "AML Data Collector Case Id - xlBSI7j0ArnrsGjNaA9jNGPT Os dados detalhados abaix…" at bounding box center [784, 372] width 1568 height 744
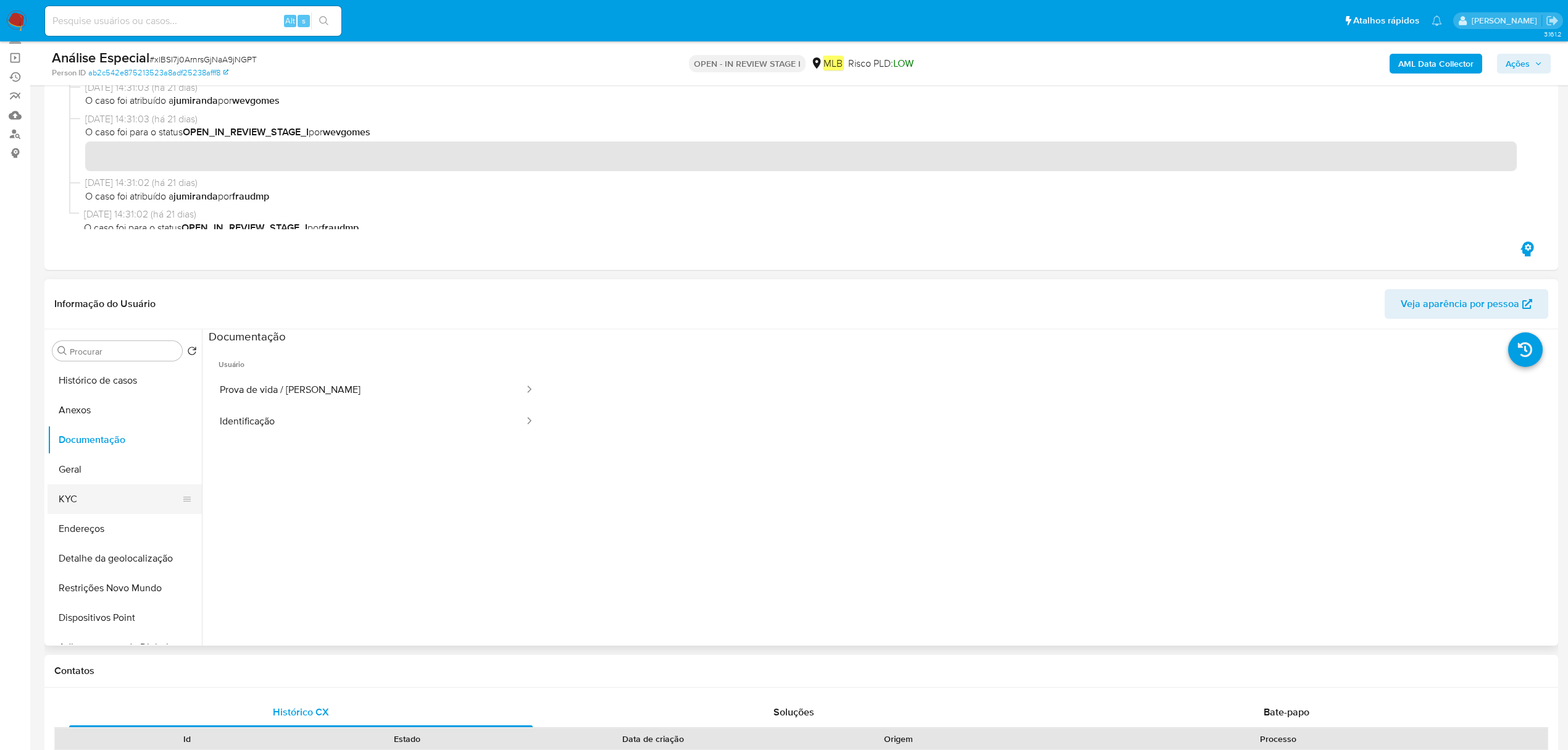
click at [104, 484] on button "KYC" at bounding box center [120, 499] width 144 height 30
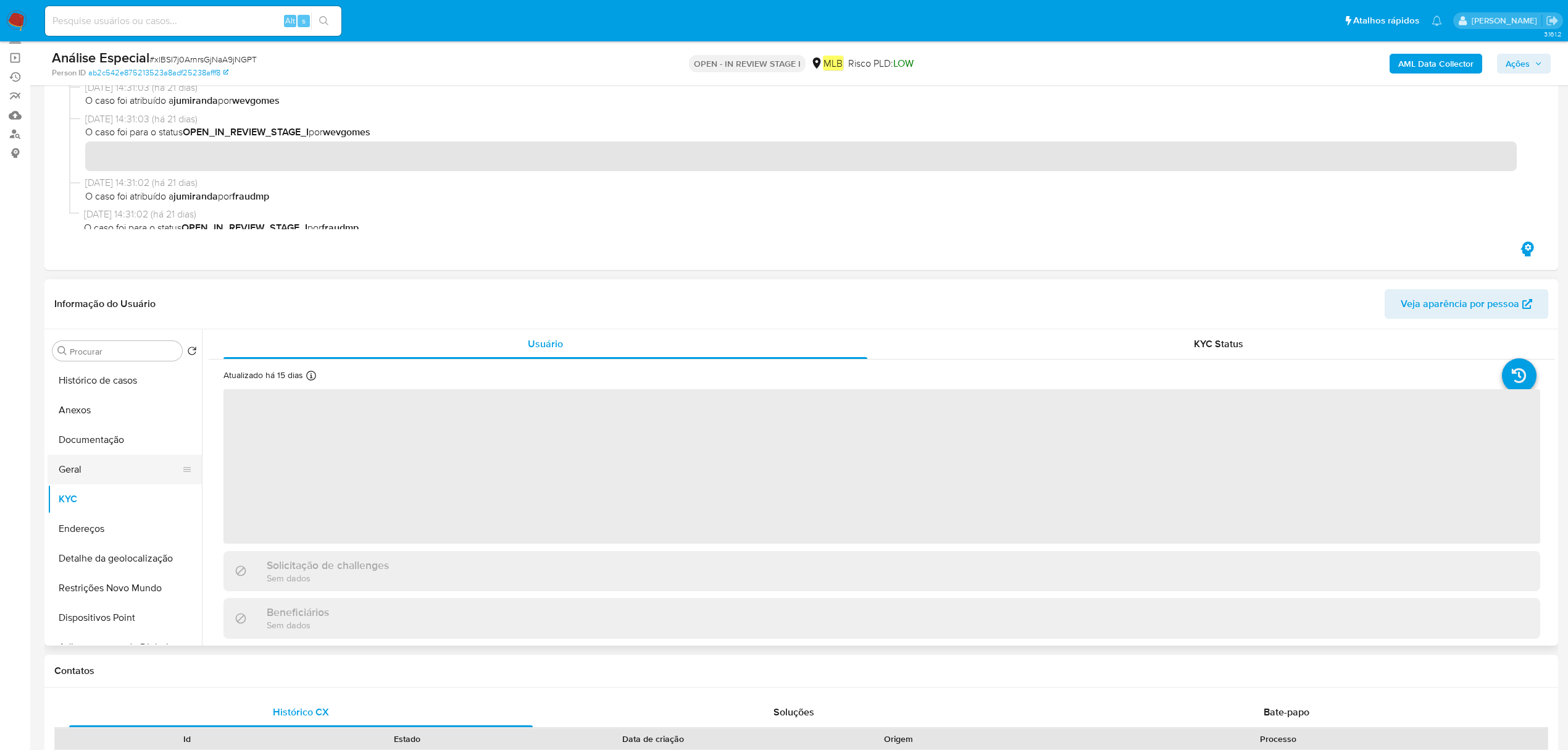
click at [104, 477] on button "Geral" at bounding box center [120, 470] width 144 height 30
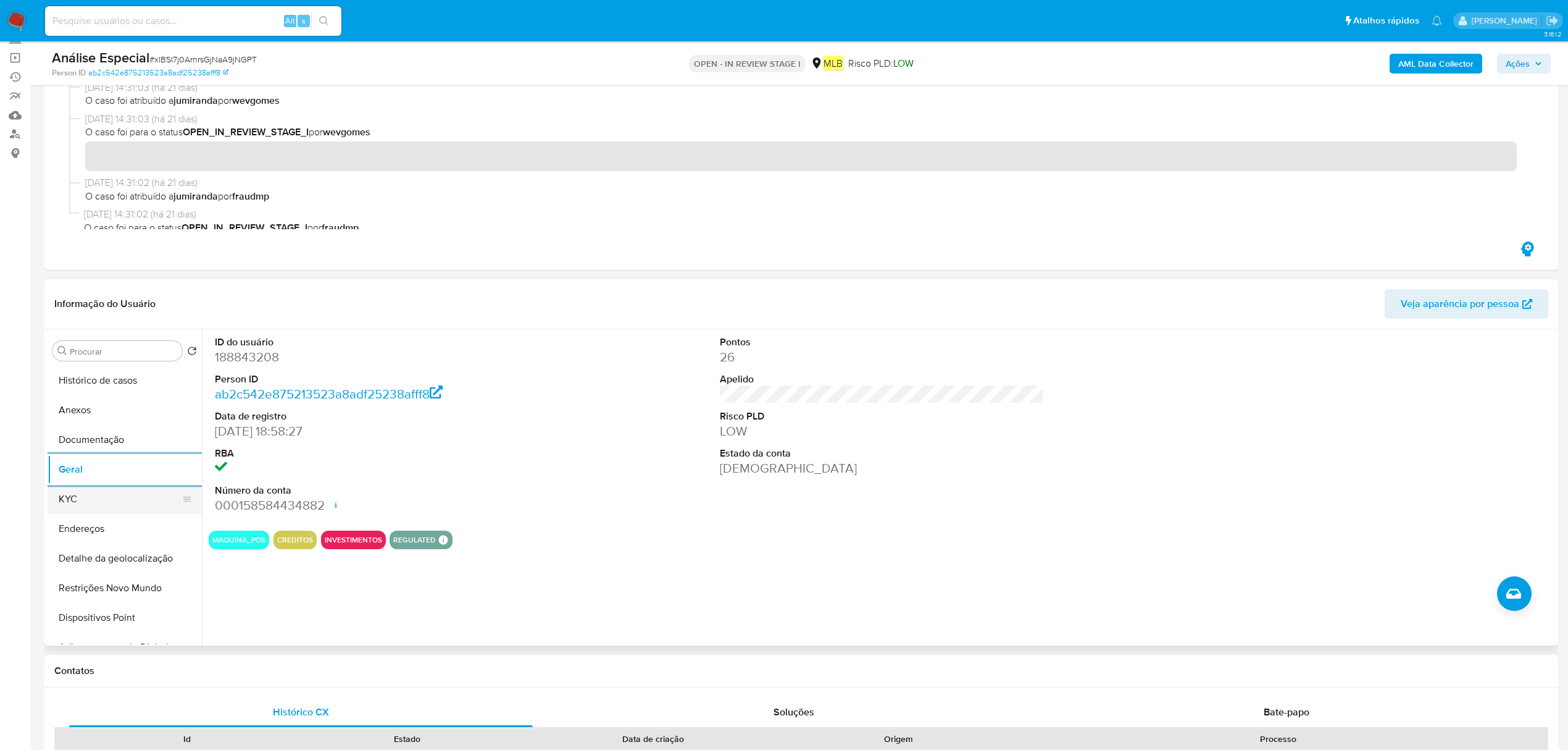
click at [156, 490] on button "KYC" at bounding box center [120, 499] width 144 height 30
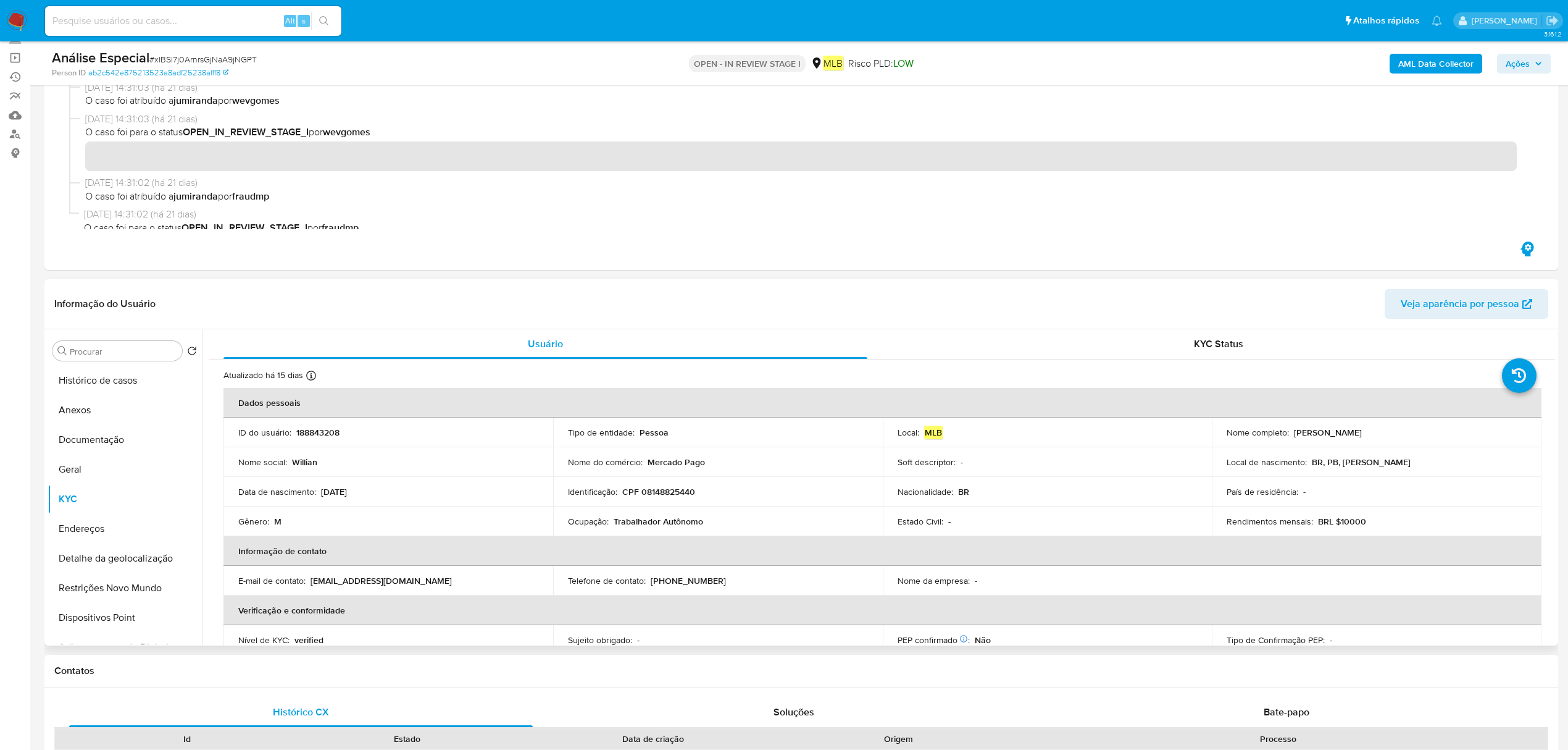
click at [671, 520] on p "Trabalhador Autônomo" at bounding box center [658, 521] width 89 height 11
copy div "Ocupação : Trabalhador Autônomo"
click at [112, 579] on button "Restrições Novo Mundo" at bounding box center [120, 588] width 144 height 30
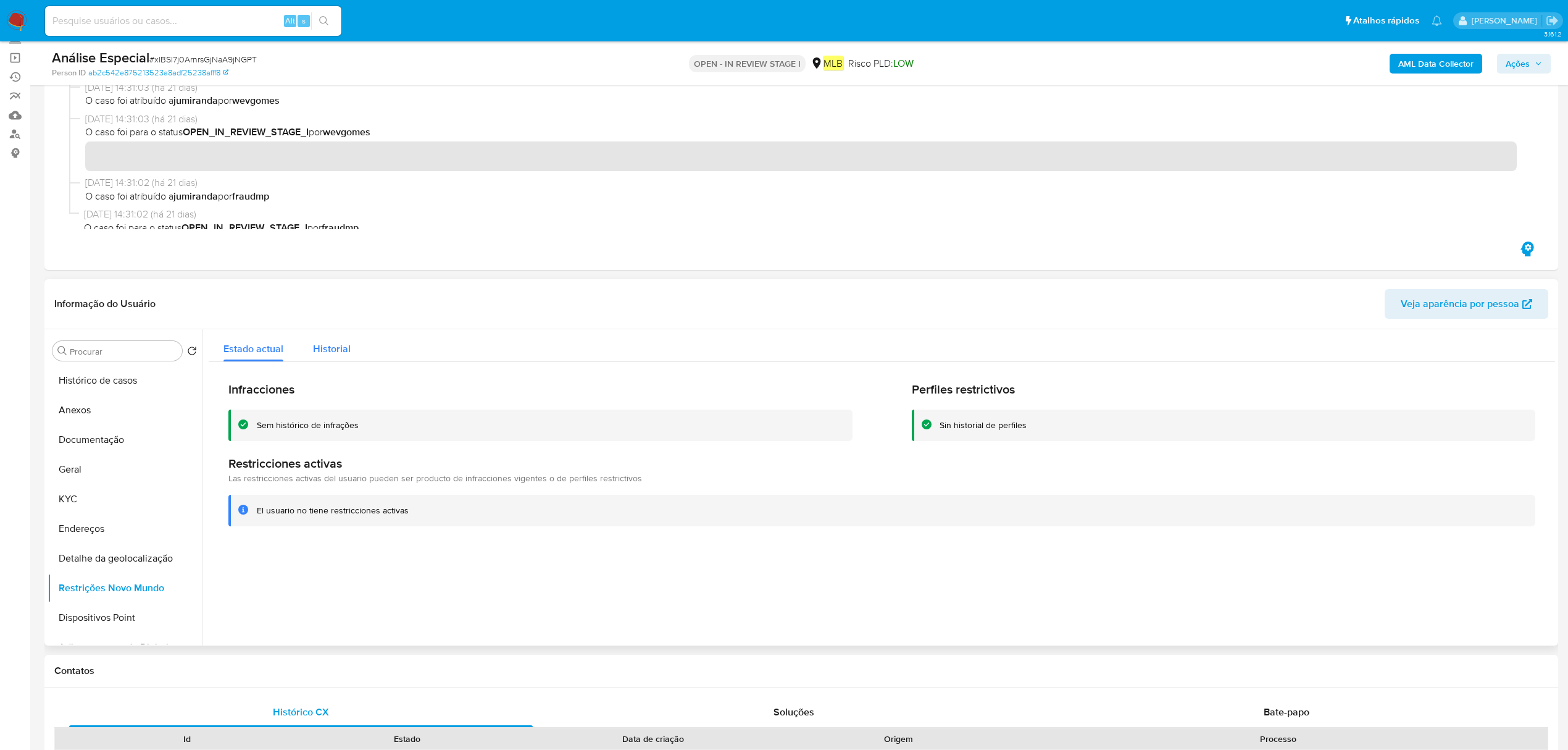
click at [332, 348] on span "Historial" at bounding box center [332, 348] width 38 height 14
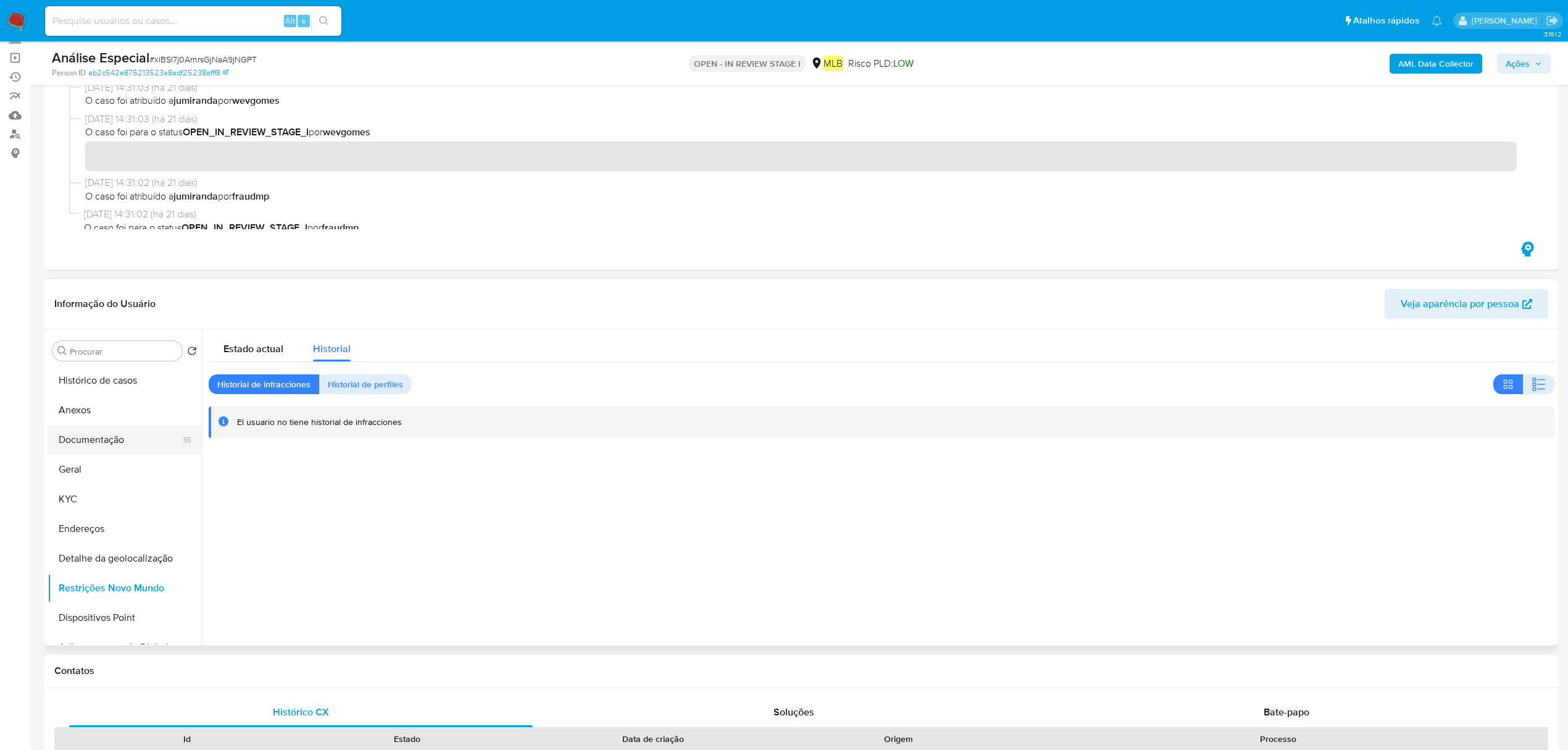
click at [119, 440] on button "Documentação" at bounding box center [120, 440] width 144 height 30
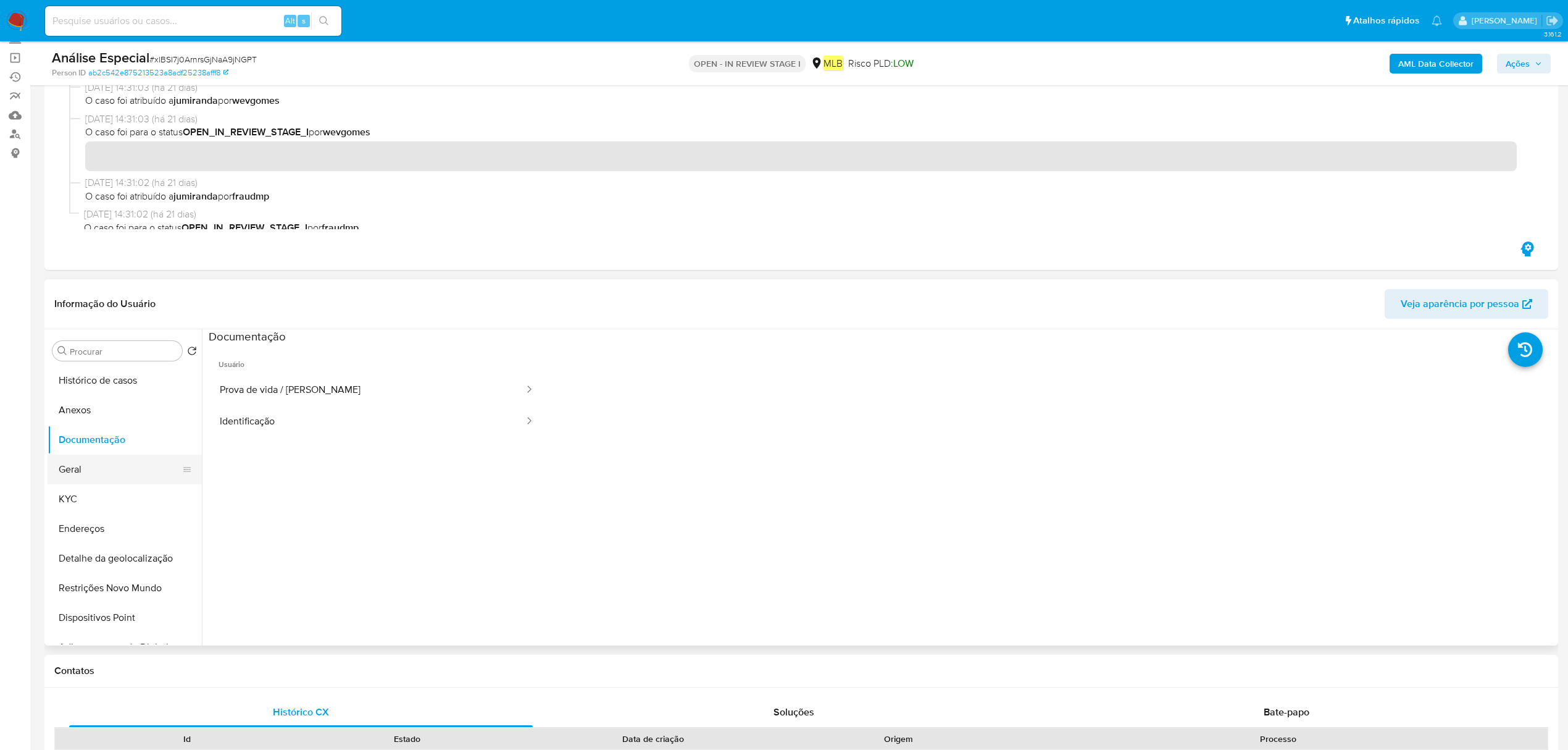
click at [109, 463] on button "Geral" at bounding box center [120, 470] width 144 height 30
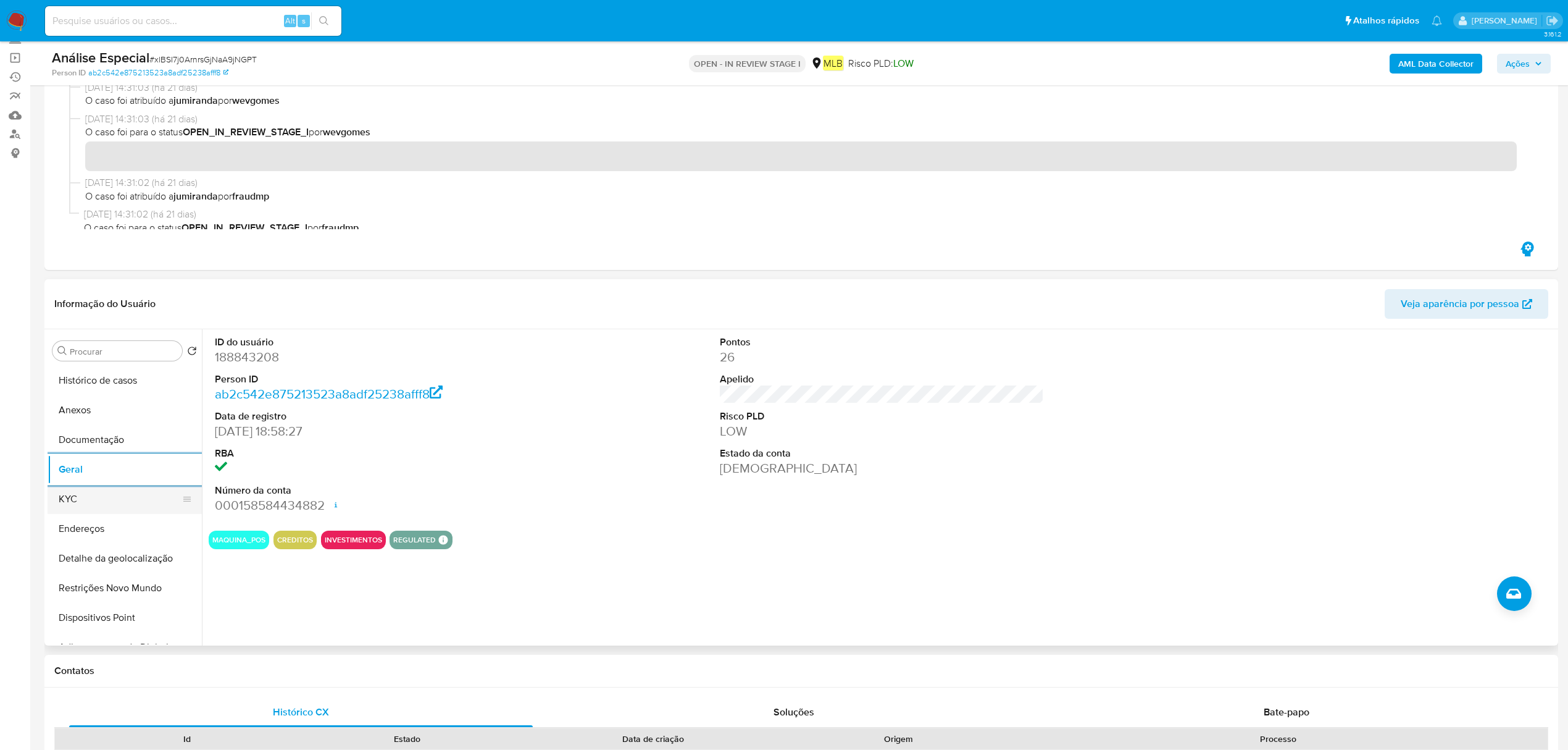
click at [79, 489] on button "KYC" at bounding box center [120, 499] width 144 height 30
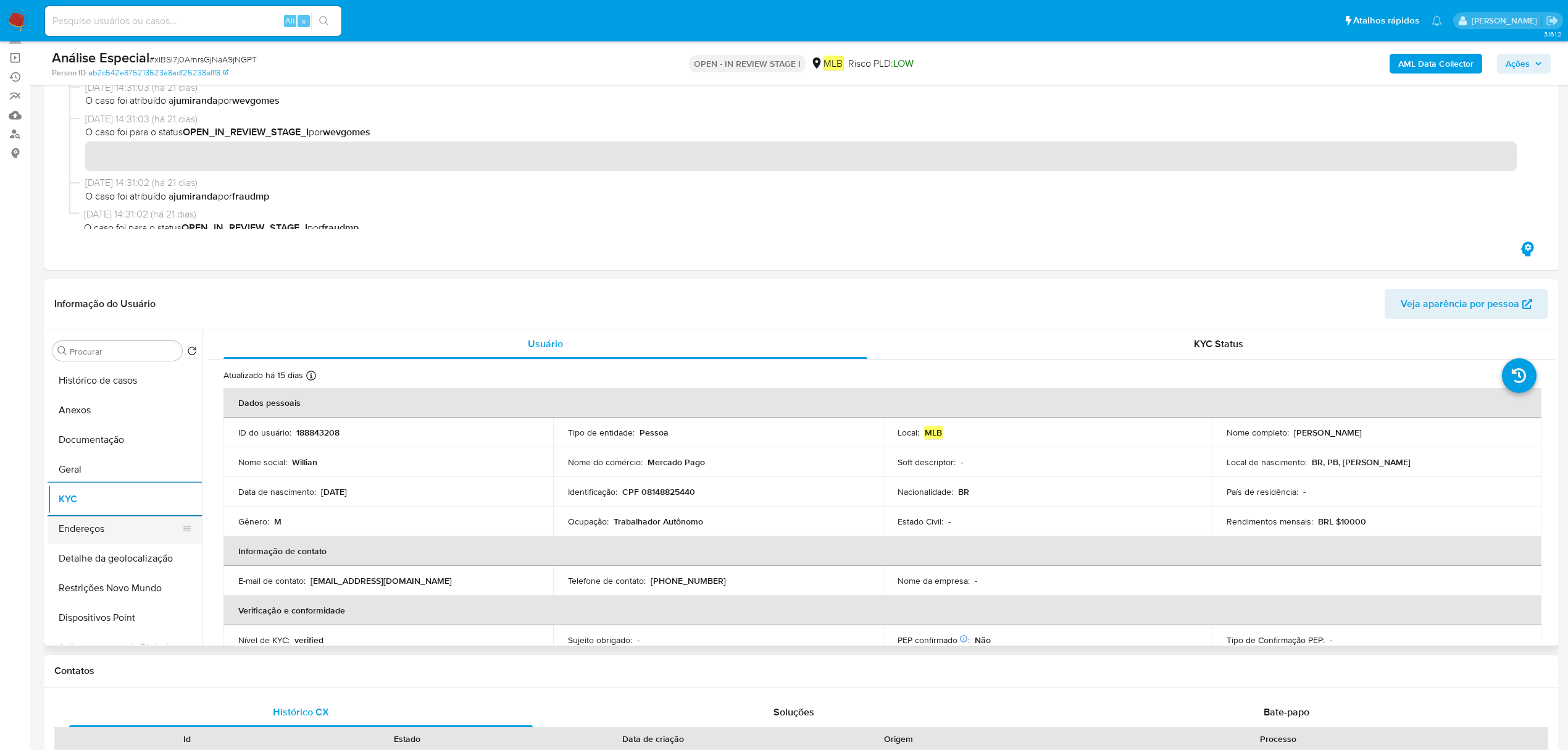
click at [97, 530] on button "Endereços" at bounding box center [120, 529] width 144 height 30
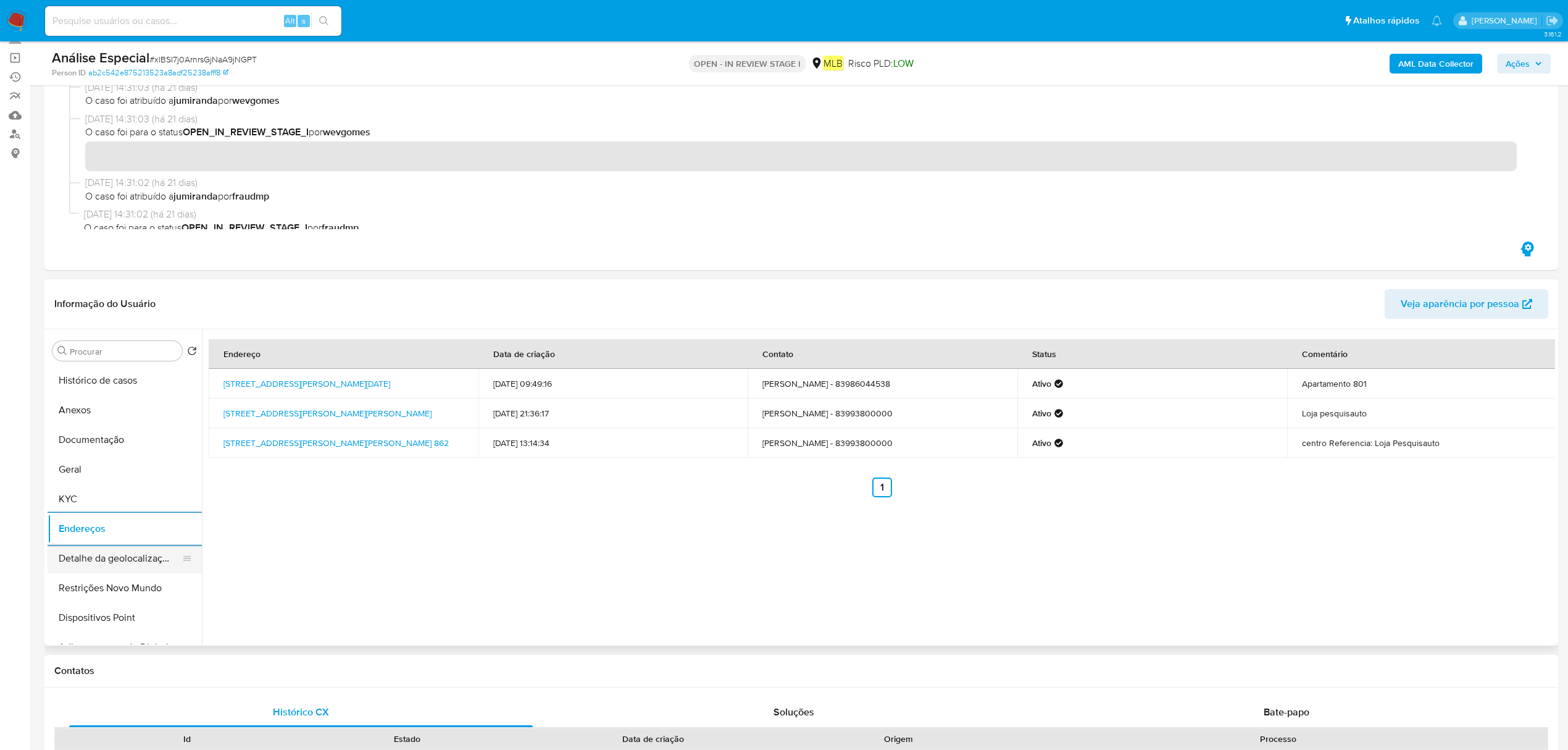
drag, startPoint x: 77, startPoint y: 552, endPoint x: 141, endPoint y: 570, distance: 66.5
click at [77, 552] on button "Detalhe da geolocalização" at bounding box center [120, 558] width 144 height 30
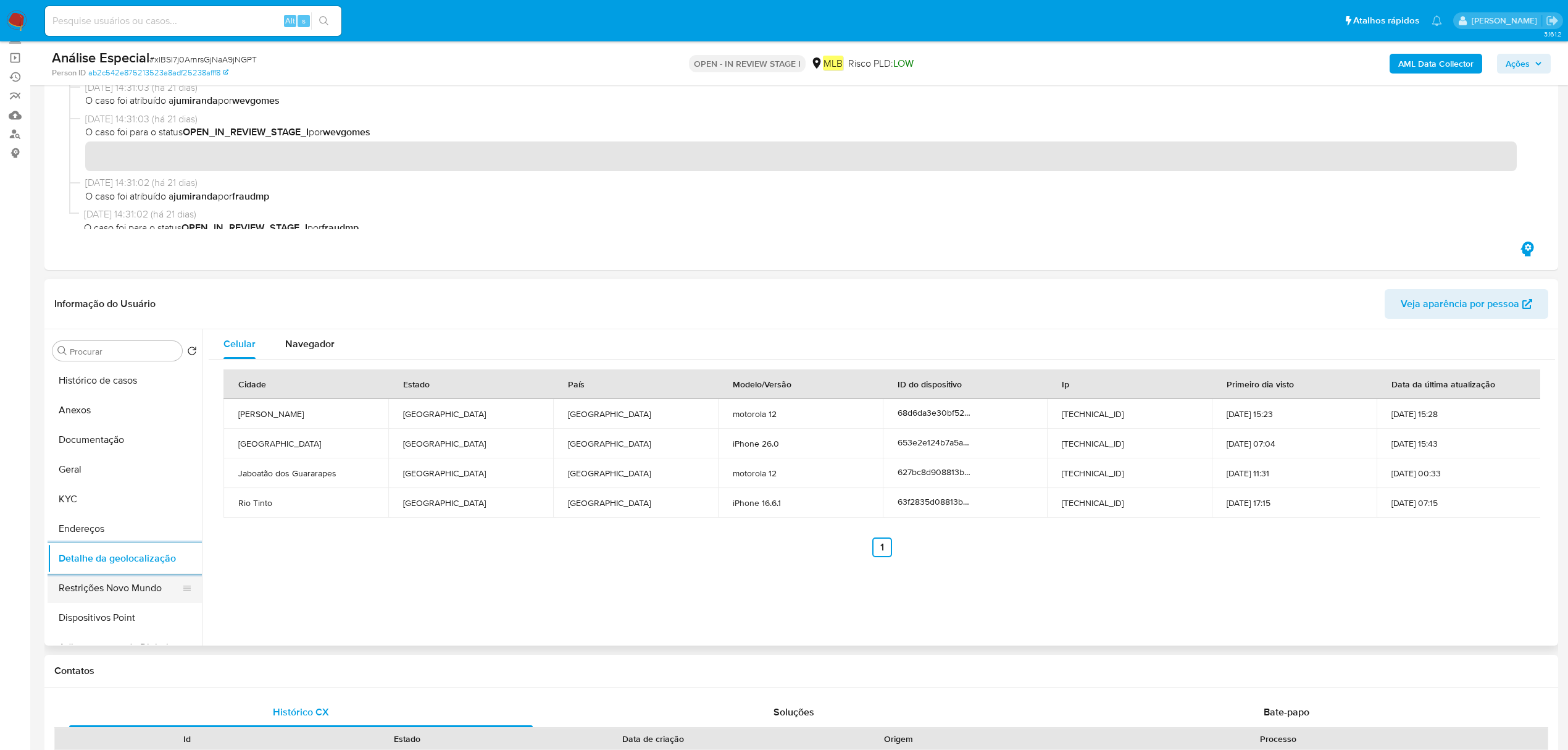
click at [81, 589] on button "Restrições Novo Mundo" at bounding box center [120, 588] width 144 height 30
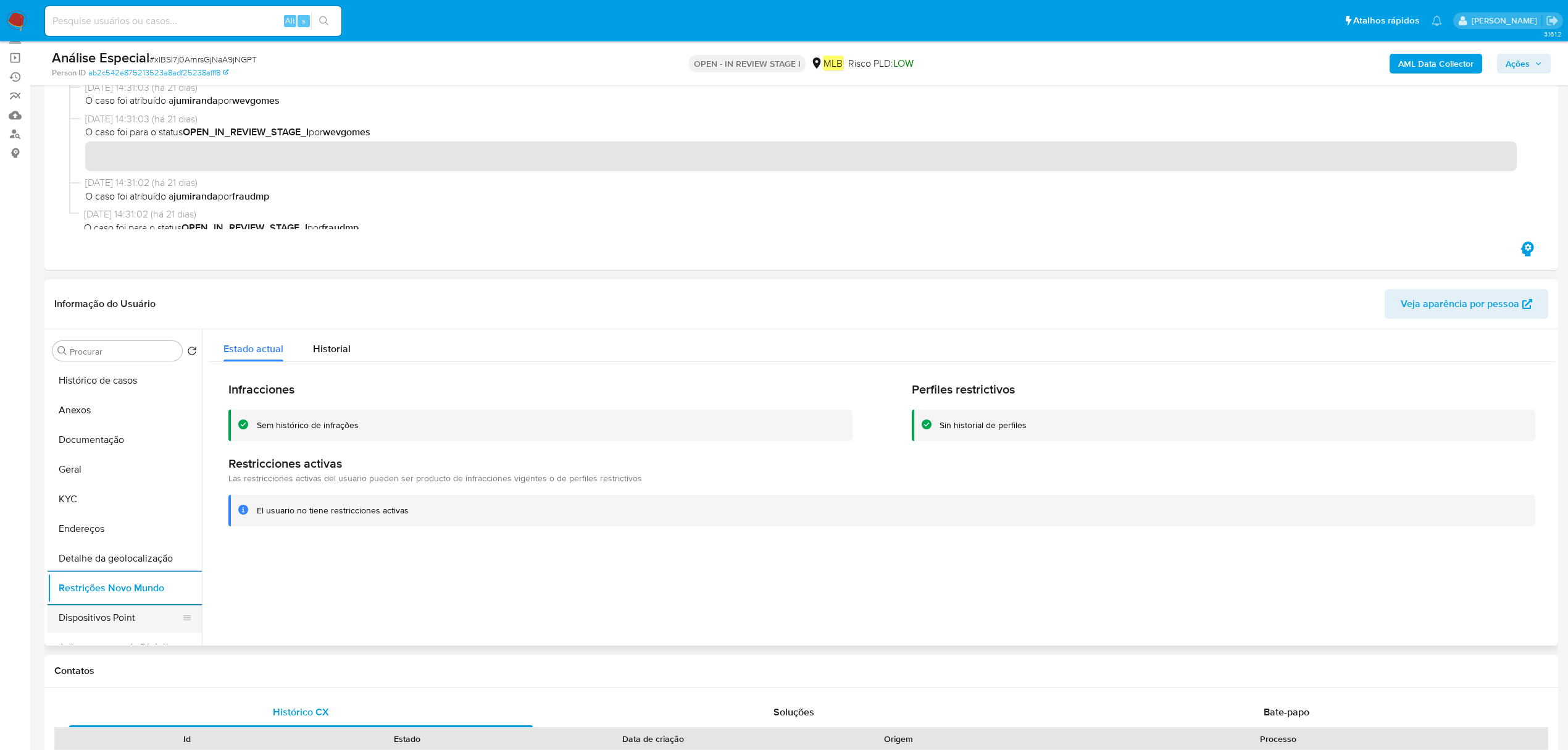
click at [102, 616] on button "Dispositivos Point" at bounding box center [120, 618] width 144 height 30
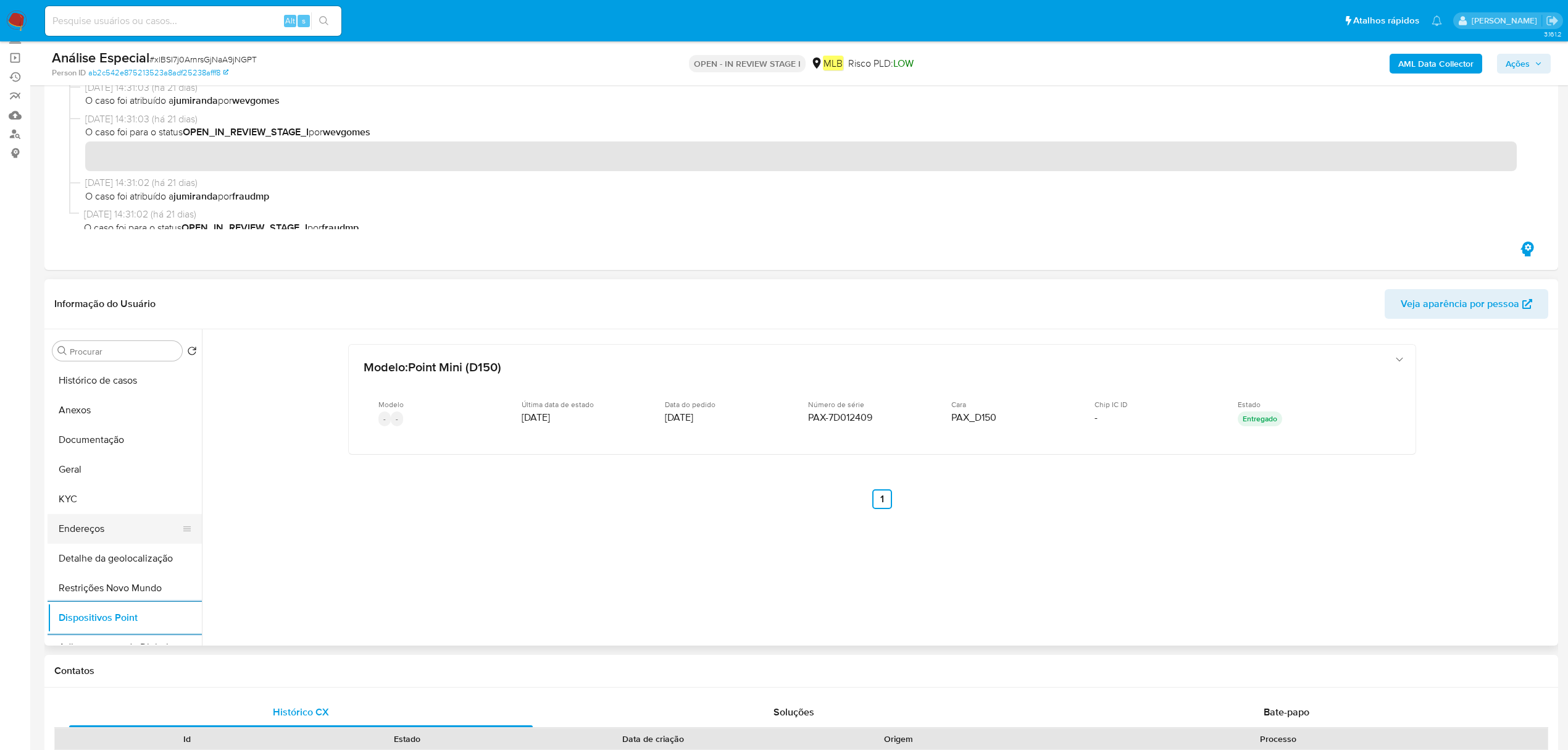
click at [94, 517] on button "Endereços" at bounding box center [120, 529] width 144 height 30
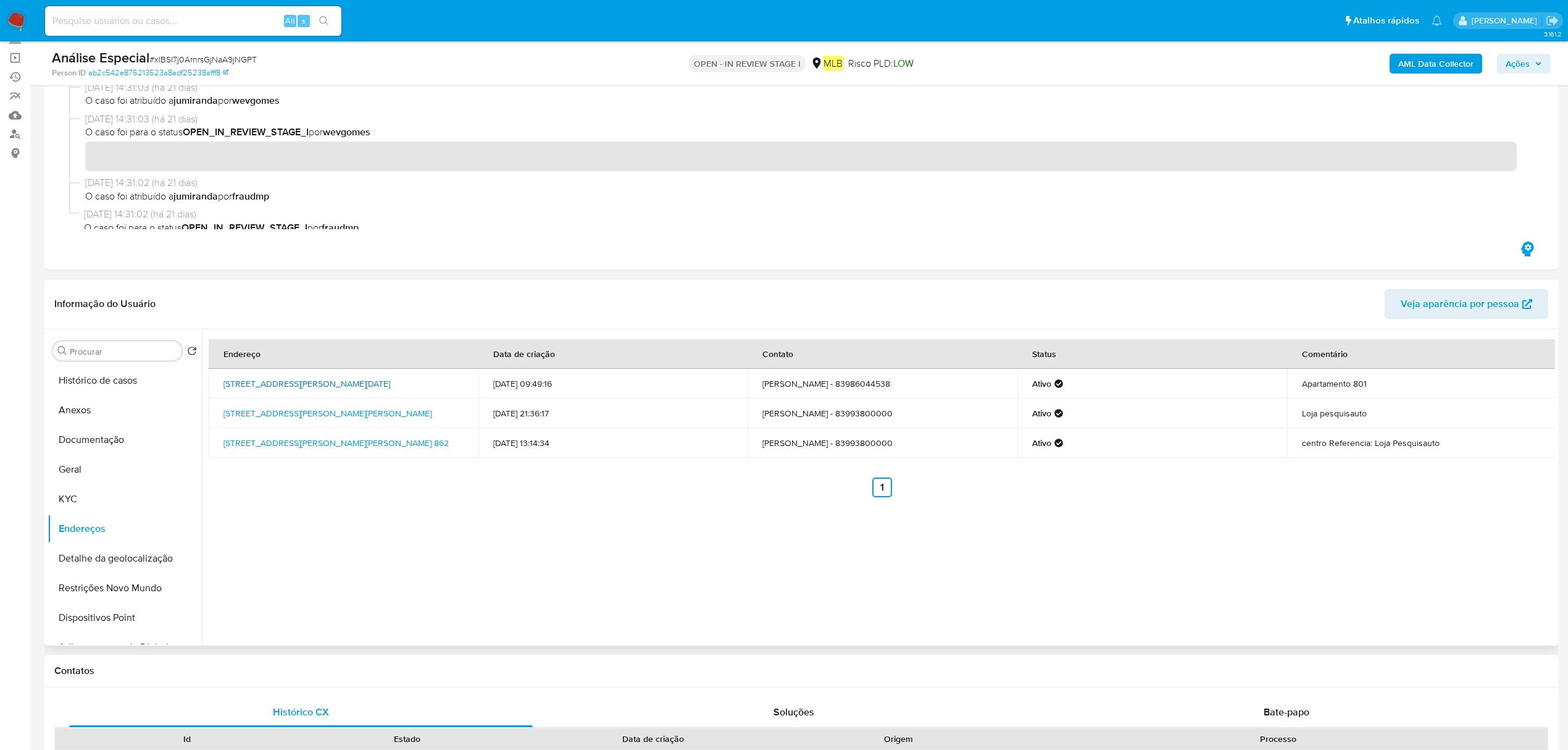
drag, startPoint x: 224, startPoint y: 373, endPoint x: 415, endPoint y: 379, distance: 191.1
click at [415, 379] on td "Rua Teotônio Freire 75, Natal, Rio Grande Do Norte, 59012110, Brasil 75" at bounding box center [343, 384] width 270 height 30
click at [350, 378] on link "Rua Teotônio Freire 75, Natal, Rio Grande Do Norte, 59012110, Brasil 75" at bounding box center [306, 384] width 166 height 12
click at [94, 411] on button "Anexos" at bounding box center [120, 410] width 144 height 30
